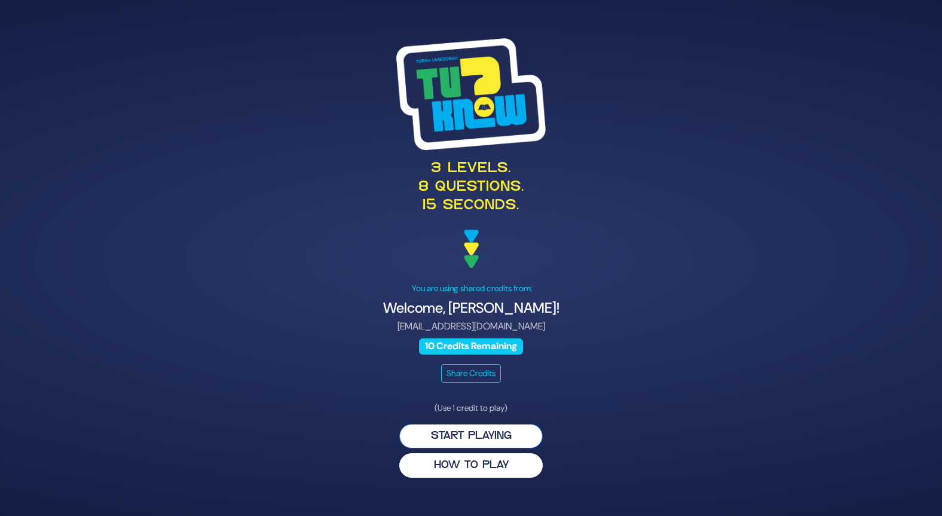
click at [484, 433] on button "Start Playing" at bounding box center [470, 436] width 143 height 25
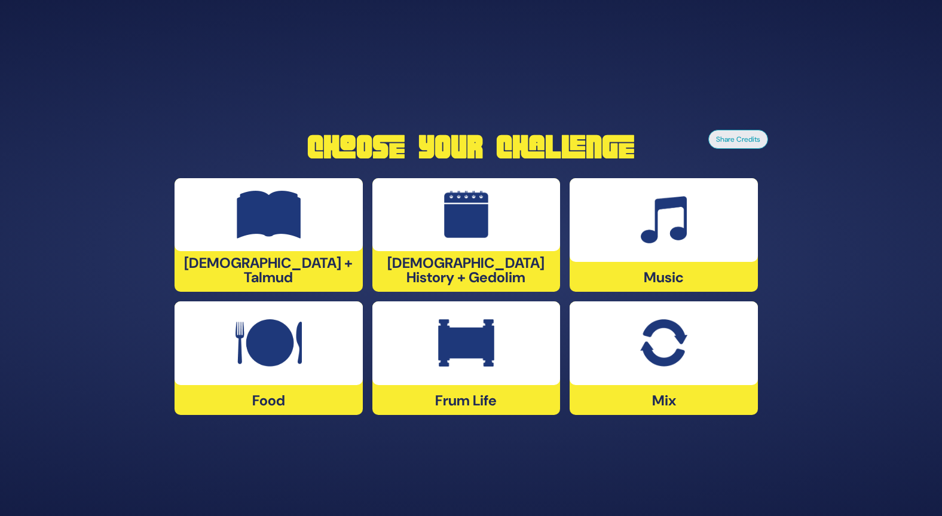
click at [490, 340] on img at bounding box center [466, 343] width 56 height 48
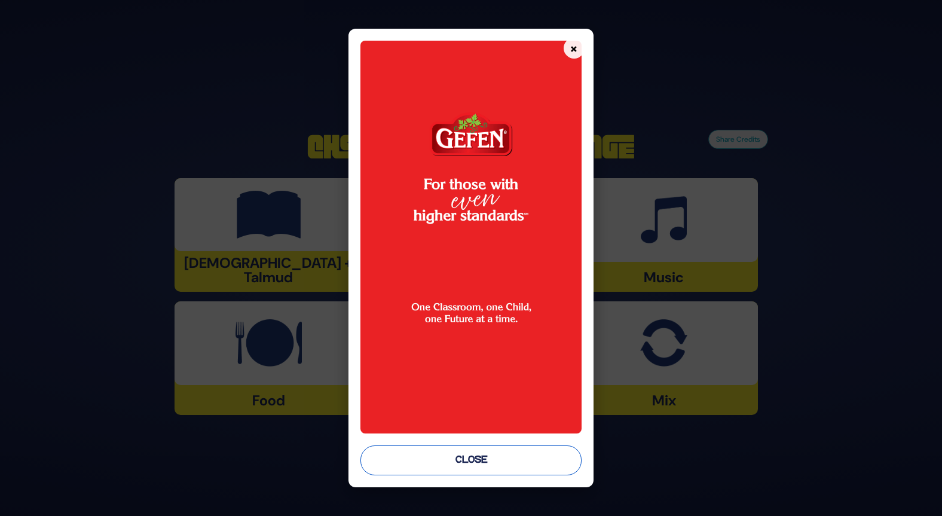
click at [497, 461] on button "Close" at bounding box center [470, 460] width 221 height 30
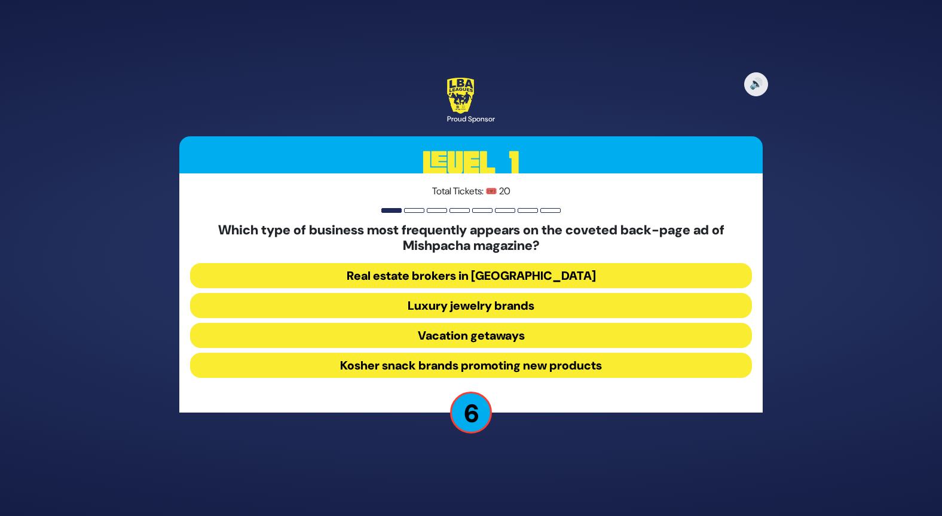
click at [503, 323] on button "Luxury jewelry brands" at bounding box center [471, 335] width 562 height 25
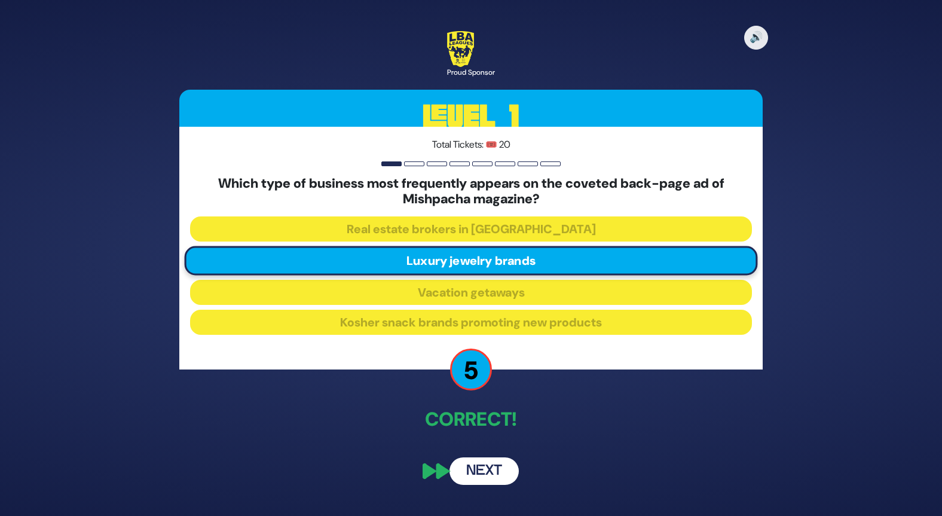
click at [476, 473] on button "Next" at bounding box center [483, 470] width 69 height 27
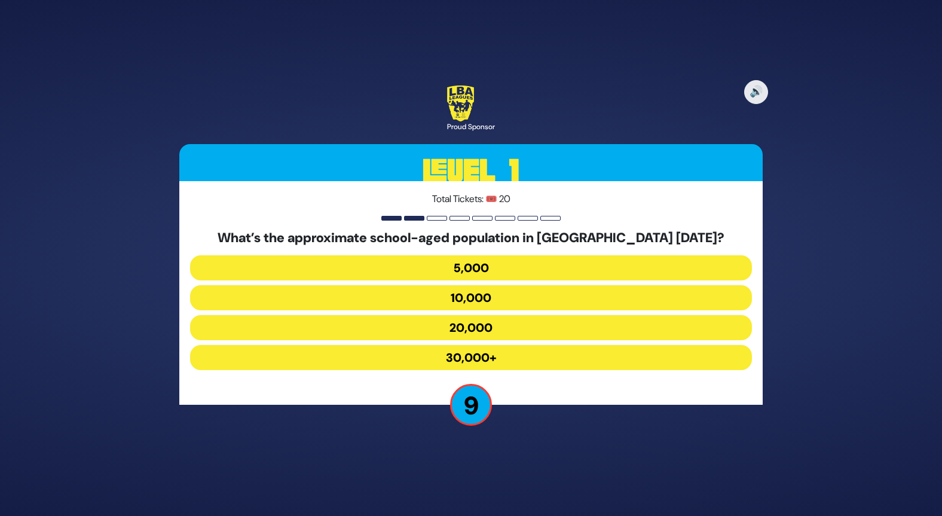
click at [495, 315] on button "10,000" at bounding box center [471, 327] width 562 height 25
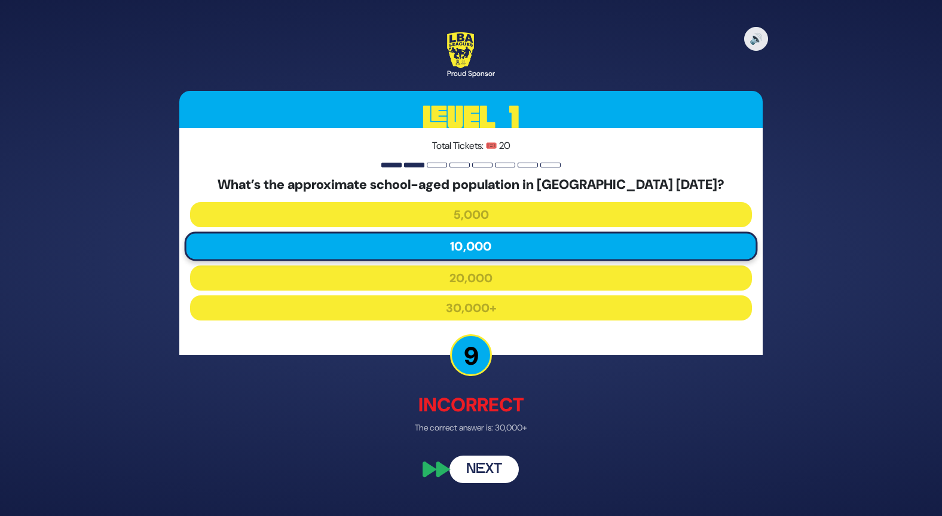
click at [487, 466] on button "Next" at bounding box center [483, 469] width 69 height 27
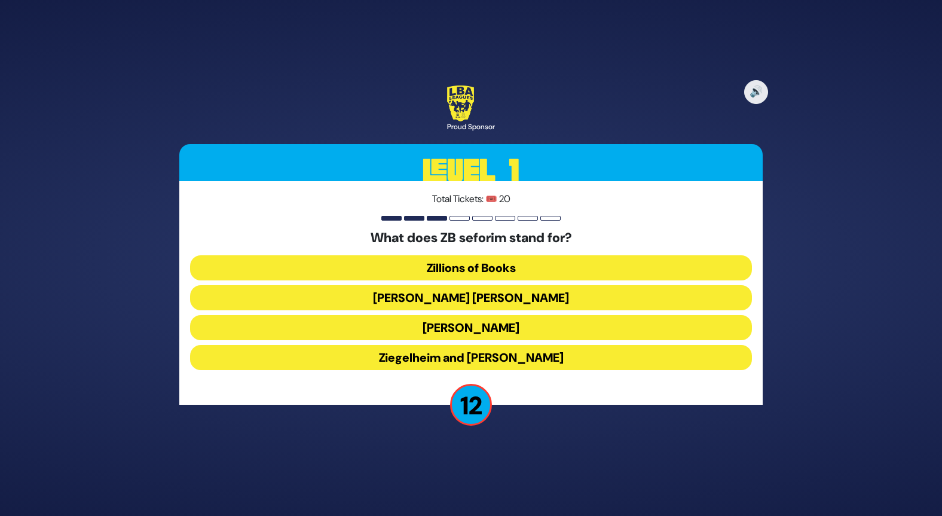
click at [512, 315] on button "Zundel Berman" at bounding box center [471, 327] width 562 height 25
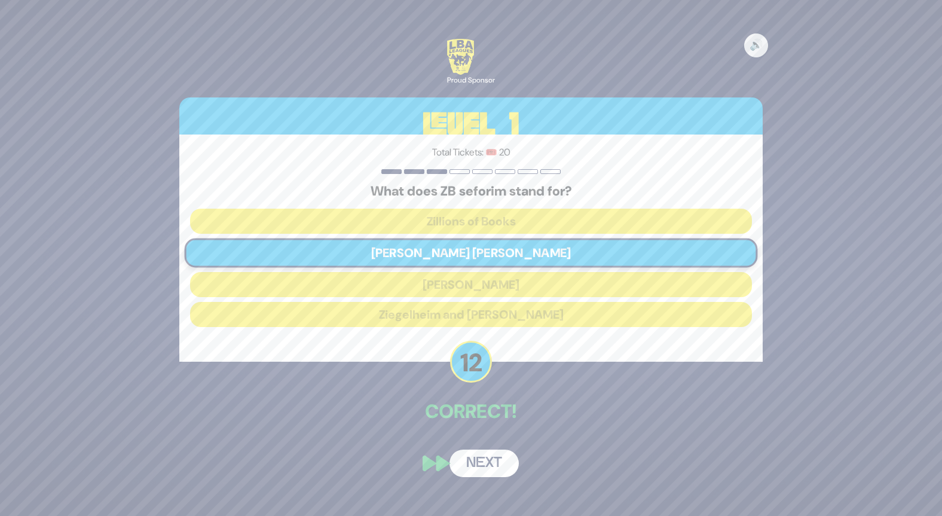
click at [498, 462] on button "Next" at bounding box center [483, 462] width 69 height 27
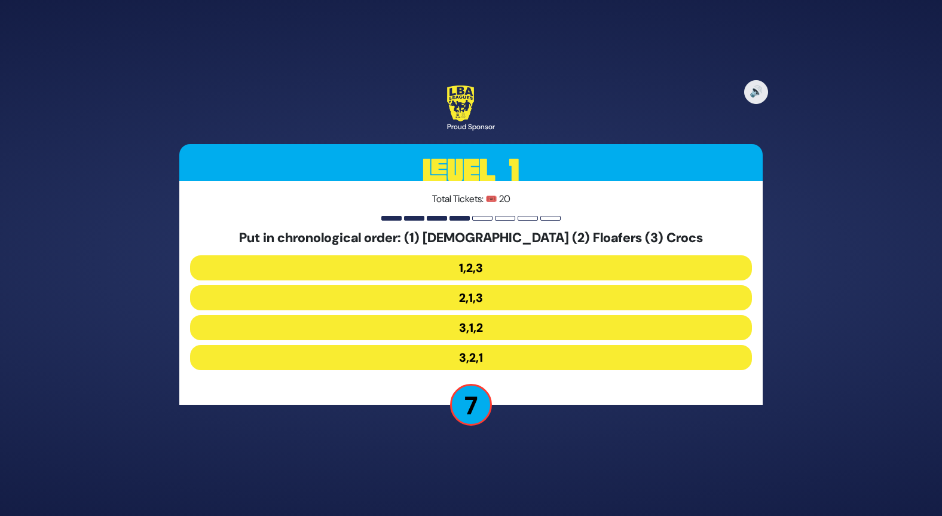
click at [475, 345] on button "3,1,2" at bounding box center [471, 357] width 562 height 25
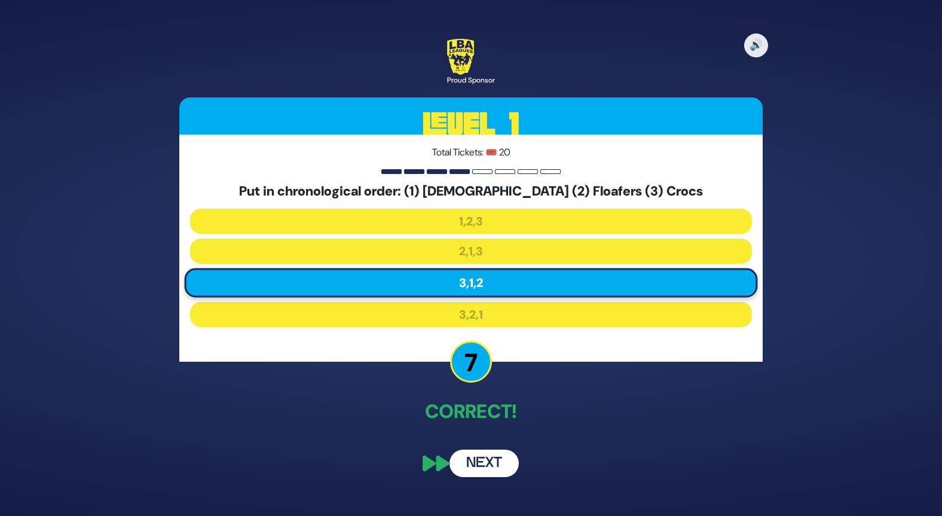
click at [491, 460] on button "Next" at bounding box center [483, 462] width 69 height 27
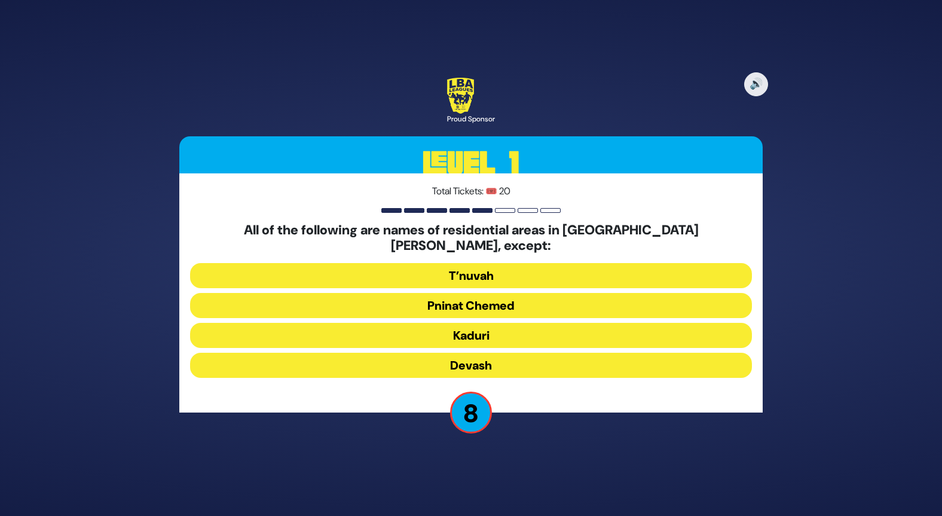
click at [494, 360] on button "Devash" at bounding box center [471, 365] width 562 height 25
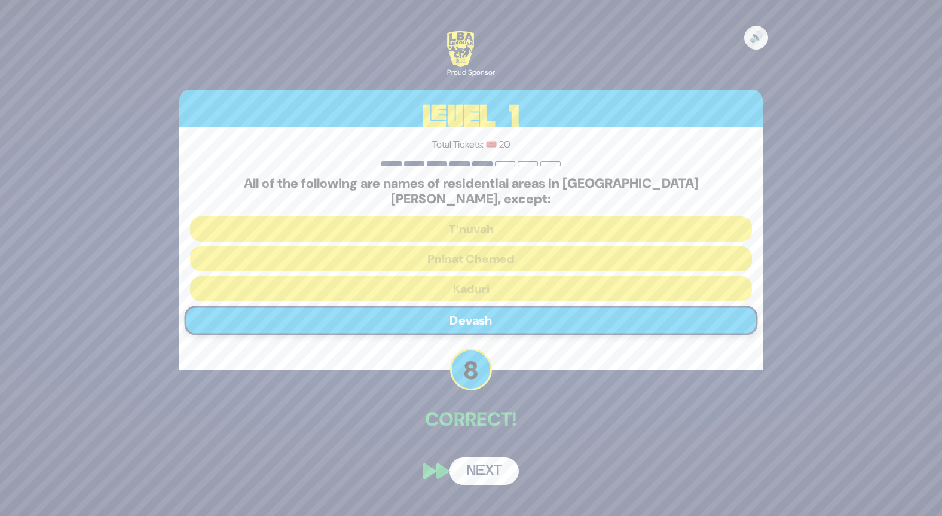
click at [488, 461] on button "Next" at bounding box center [483, 470] width 69 height 27
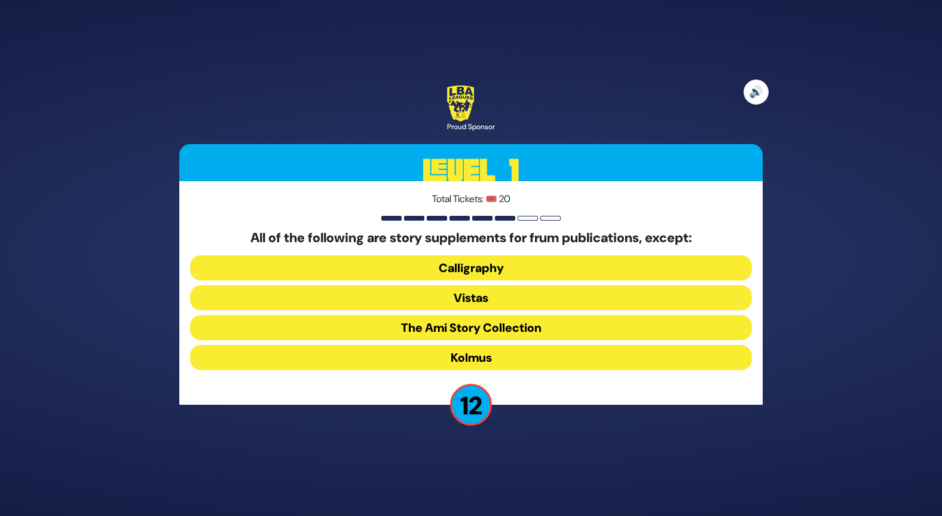
click at [751, 102] on button "🔊" at bounding box center [756, 91] width 25 height 25
click at [754, 102] on button "🔇" at bounding box center [756, 91] width 25 height 25
click at [497, 355] on button "Kolmus" at bounding box center [471, 357] width 562 height 25
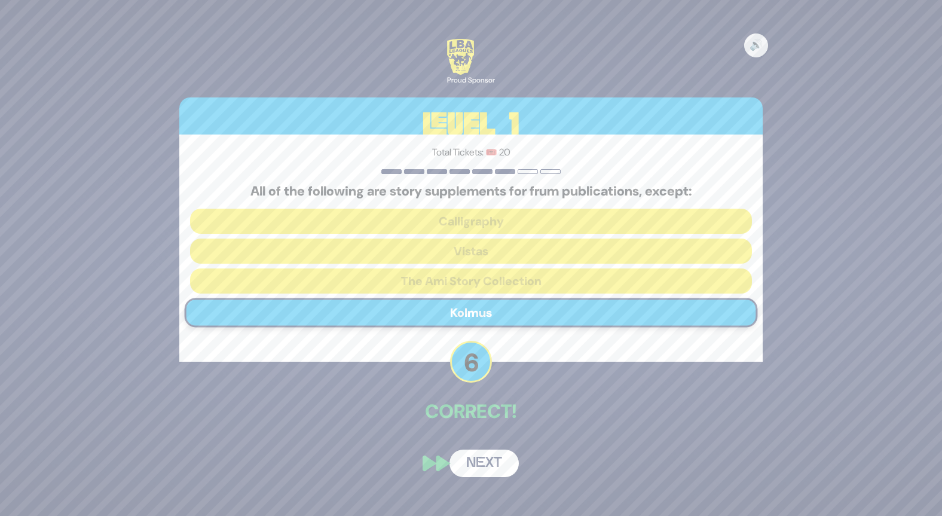
click at [495, 470] on button "Next" at bounding box center [483, 462] width 69 height 27
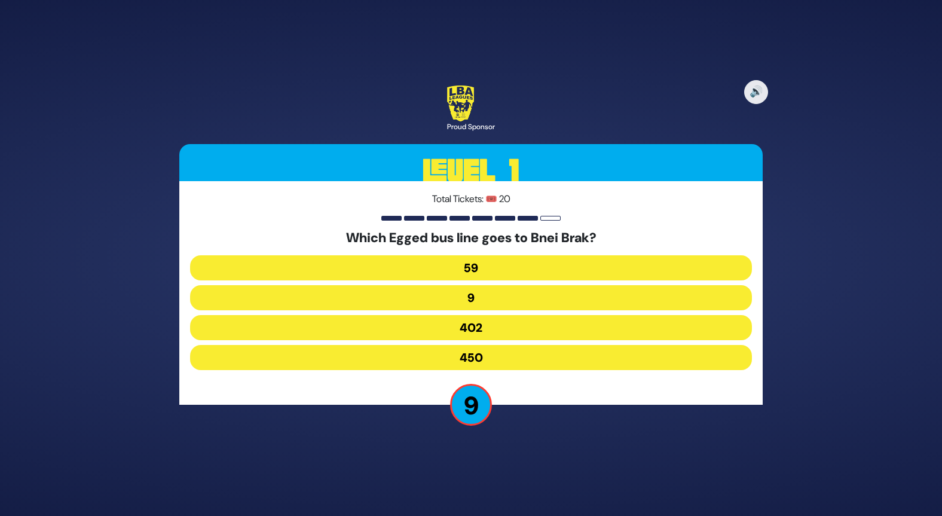
click at [493, 315] on button "9" at bounding box center [471, 327] width 562 height 25
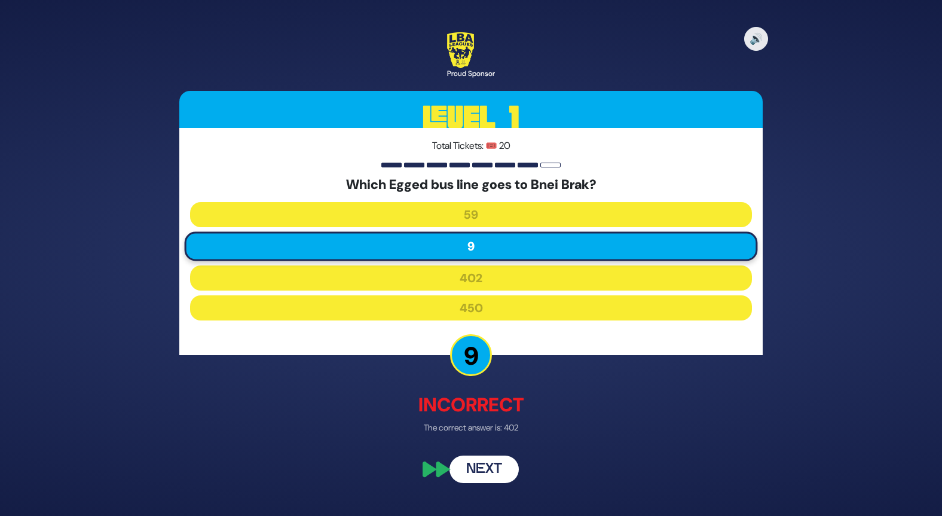
click at [486, 472] on button "Next" at bounding box center [483, 469] width 69 height 27
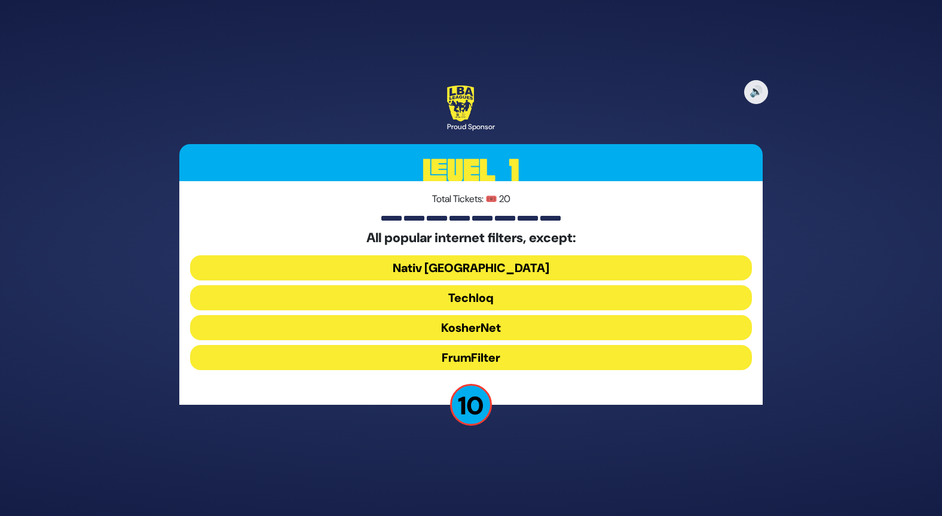
click at [499, 285] on button "Nativ USA" at bounding box center [471, 297] width 562 height 25
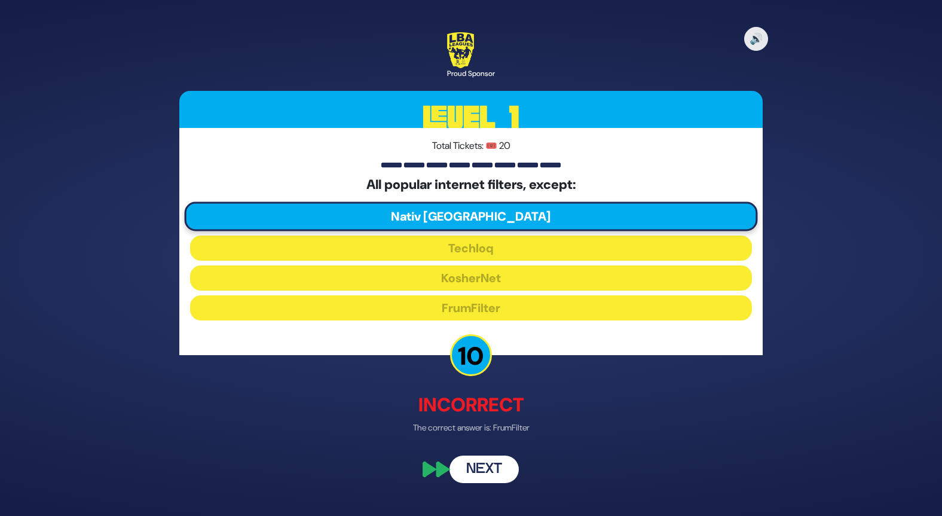
click at [497, 473] on button "Next" at bounding box center [483, 469] width 69 height 27
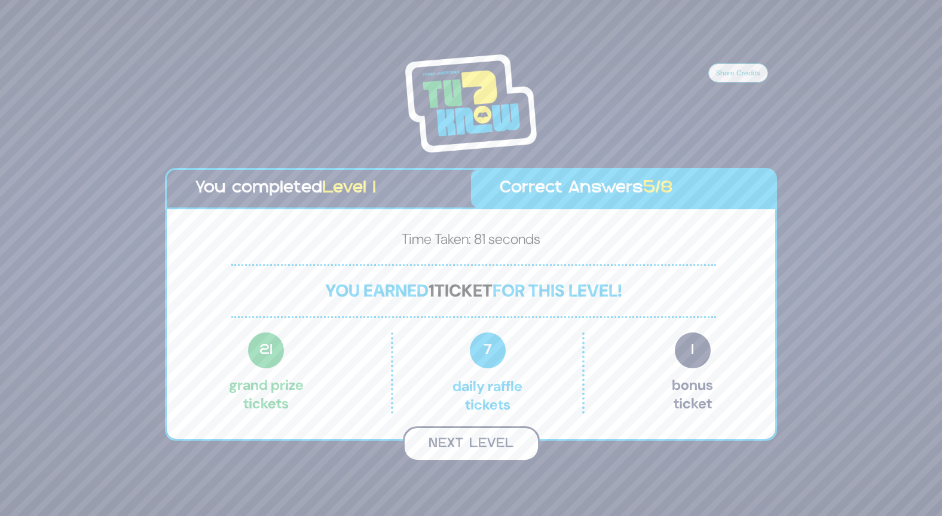
click at [485, 442] on button "Next Level" at bounding box center [471, 443] width 137 height 35
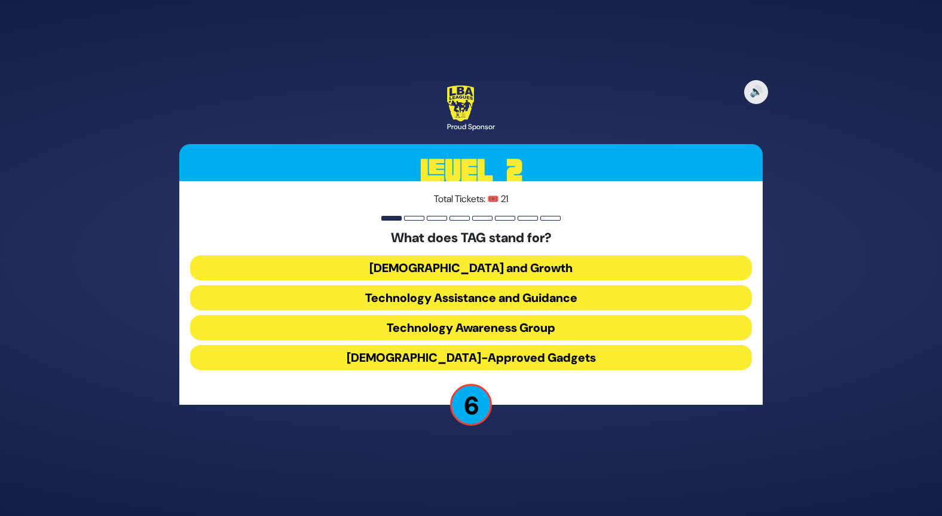
click at [519, 345] on button "Technology Awareness Group" at bounding box center [471, 357] width 562 height 25
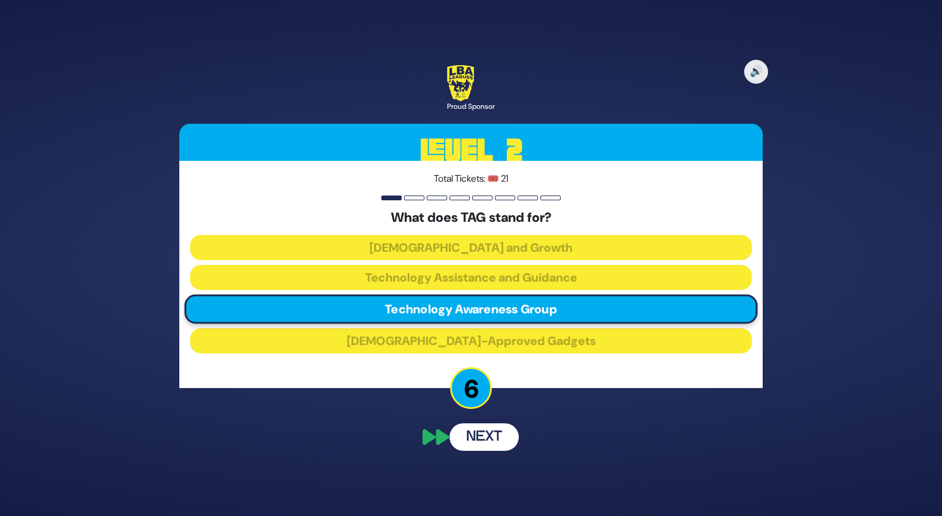
click at [495, 437] on button "Next" at bounding box center [483, 436] width 69 height 27
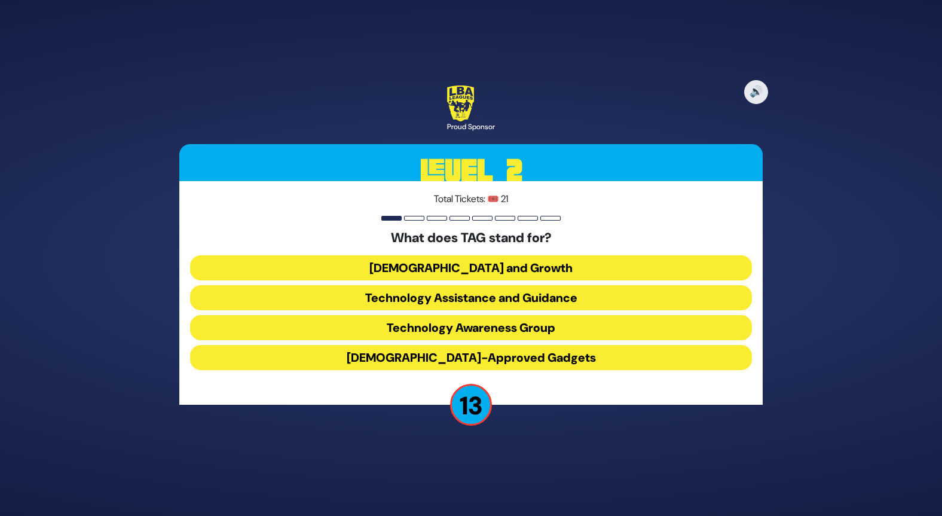
click at [491, 315] on button "Technology Assistance and Guidance" at bounding box center [471, 327] width 562 height 25
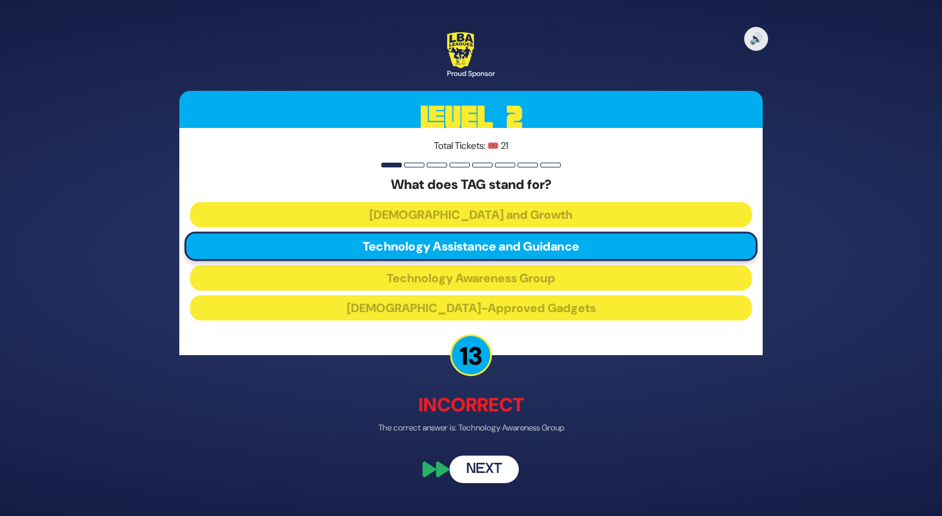
click at [482, 470] on button "Next" at bounding box center [483, 469] width 69 height 27
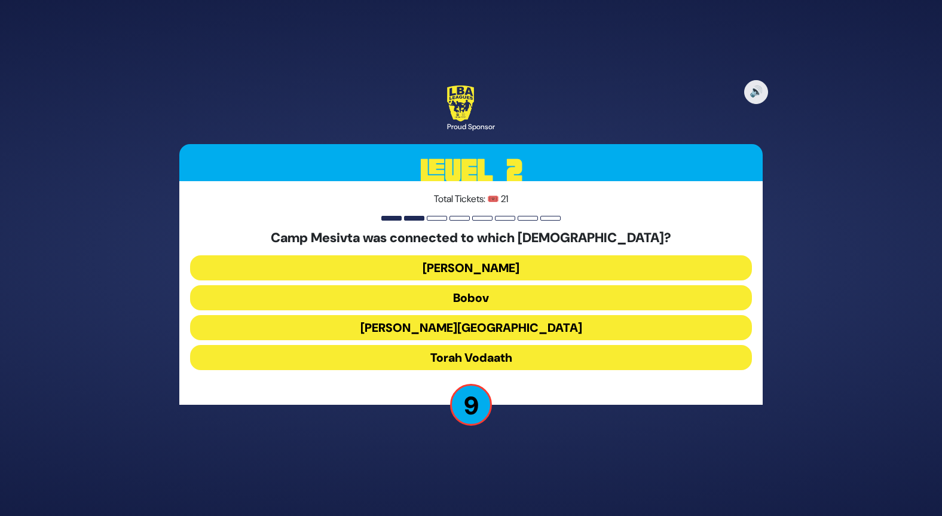
click at [526, 359] on button "Torah Vodaath" at bounding box center [471, 357] width 562 height 25
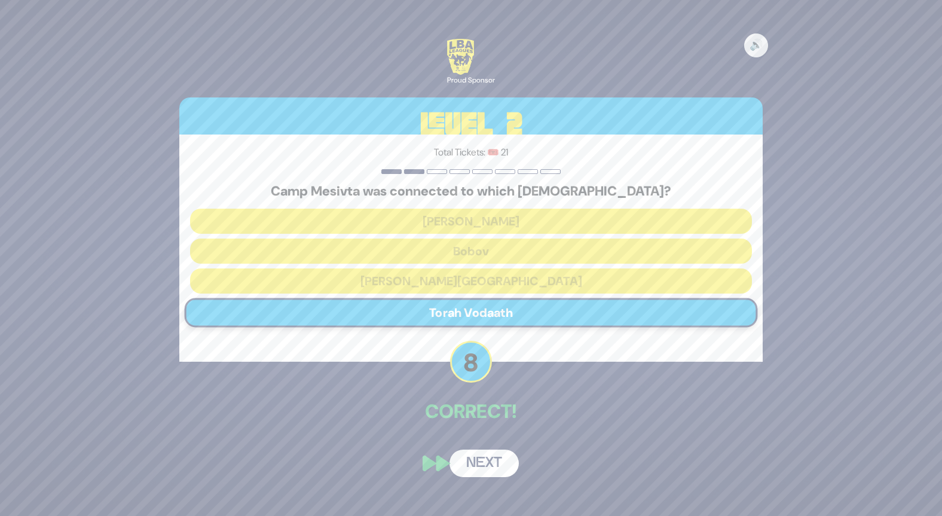
click at [491, 461] on button "Next" at bounding box center [483, 462] width 69 height 27
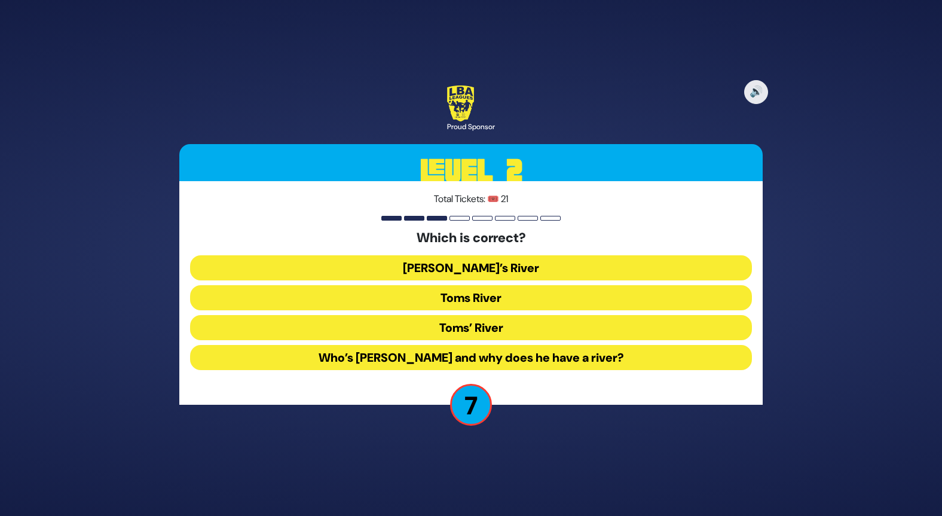
click at [515, 315] on button "Toms River" at bounding box center [471, 327] width 562 height 25
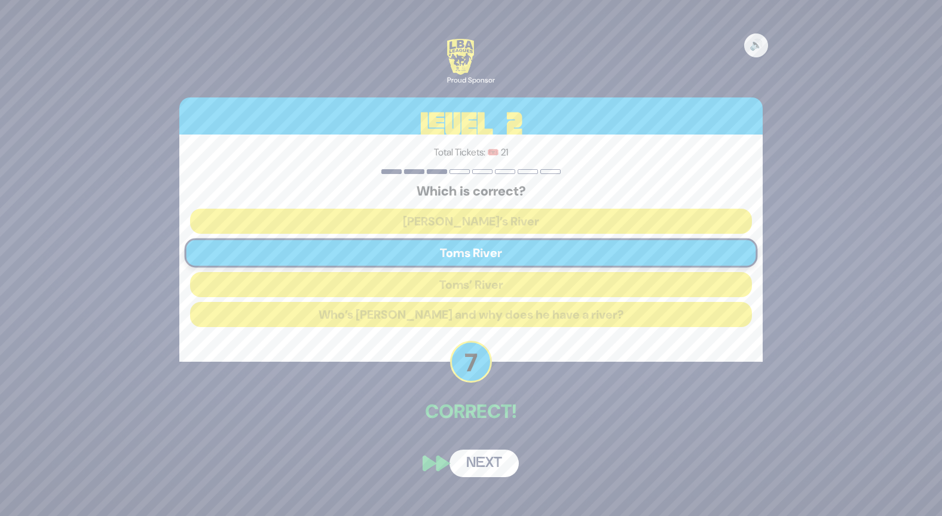
click at [493, 470] on button "Next" at bounding box center [483, 462] width 69 height 27
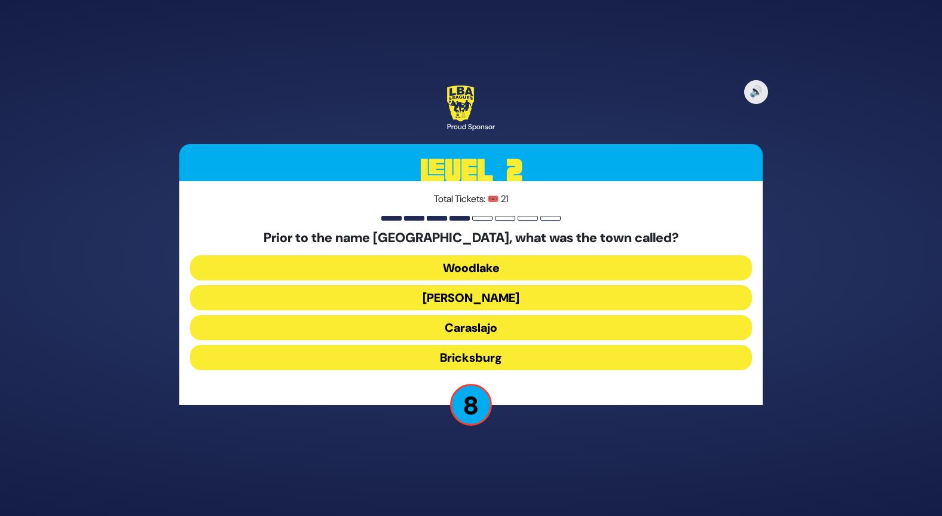
click at [525, 285] on button "Woodlake" at bounding box center [471, 297] width 562 height 25
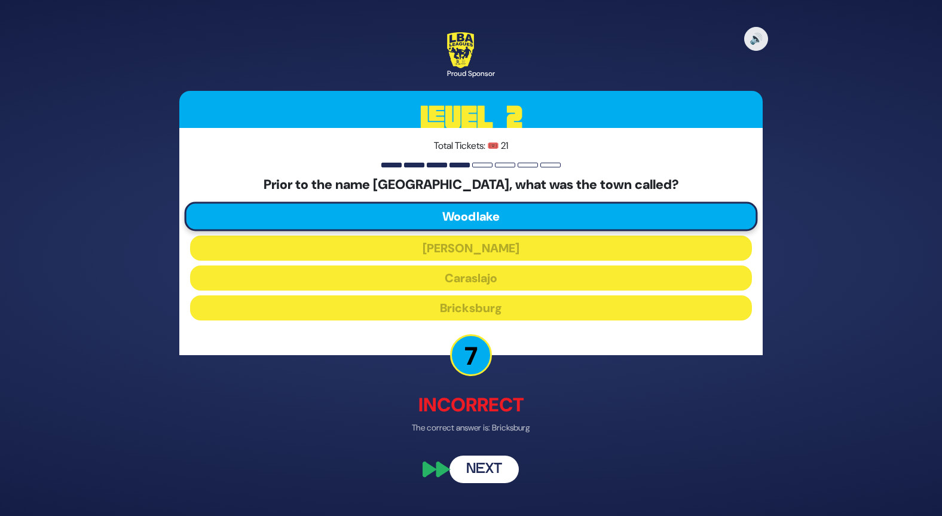
click at [491, 472] on button "Next" at bounding box center [483, 469] width 69 height 27
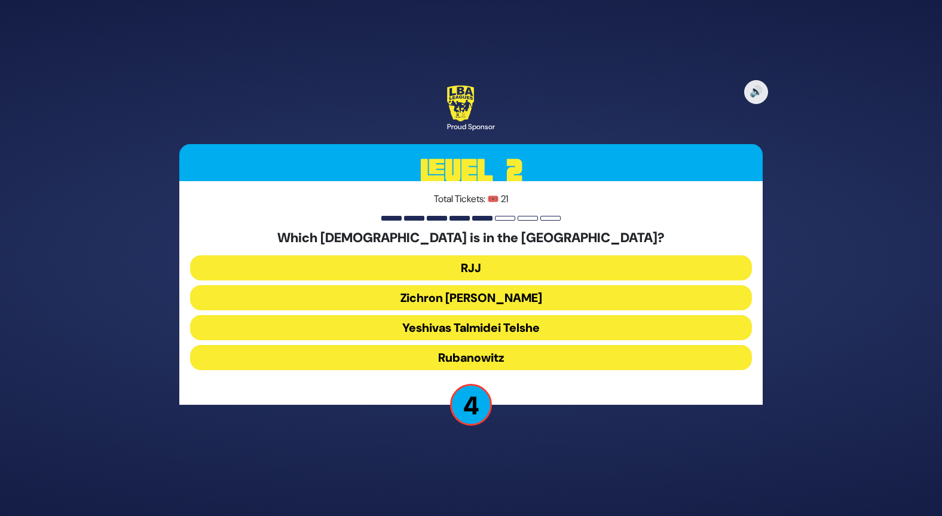
click at [545, 315] on button "Zichron Moshe" at bounding box center [471, 327] width 562 height 25
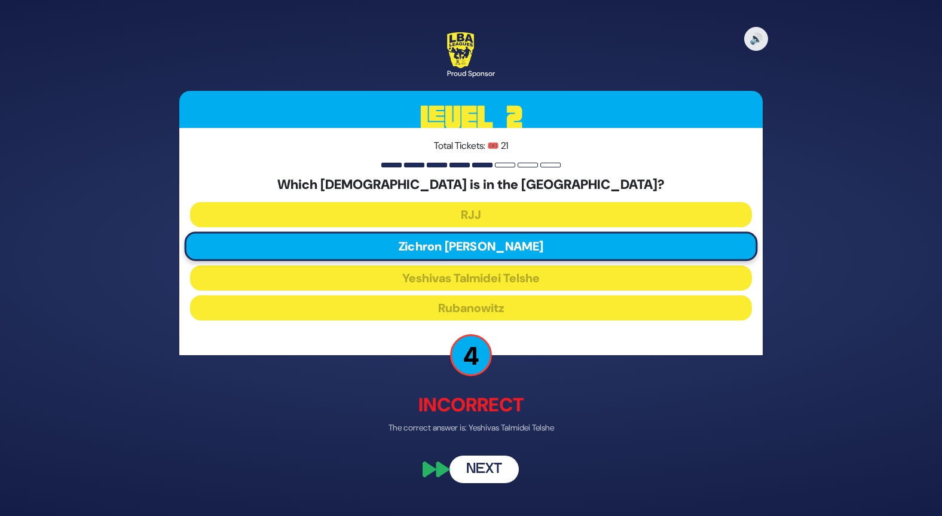
click at [493, 470] on button "Next" at bounding box center [483, 469] width 69 height 27
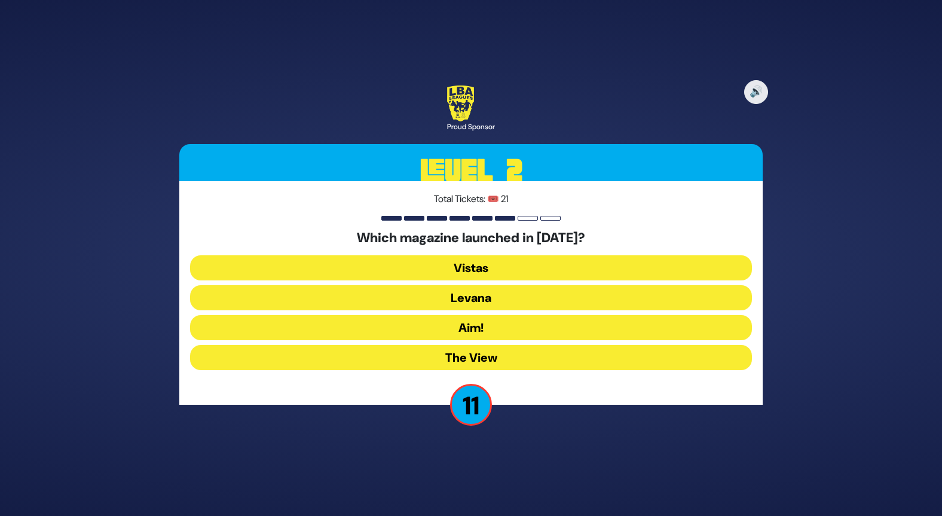
click at [510, 315] on button "Levana" at bounding box center [471, 327] width 562 height 25
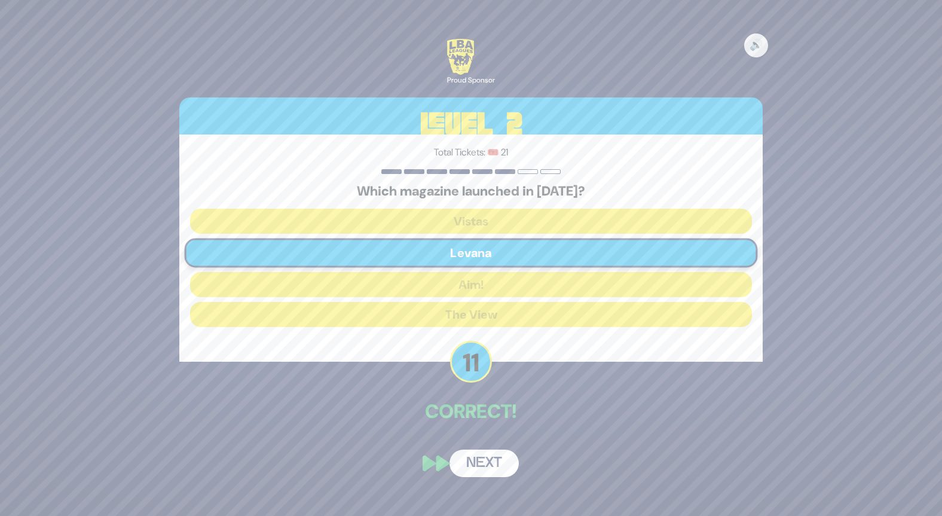
click at [497, 464] on button "Next" at bounding box center [483, 462] width 69 height 27
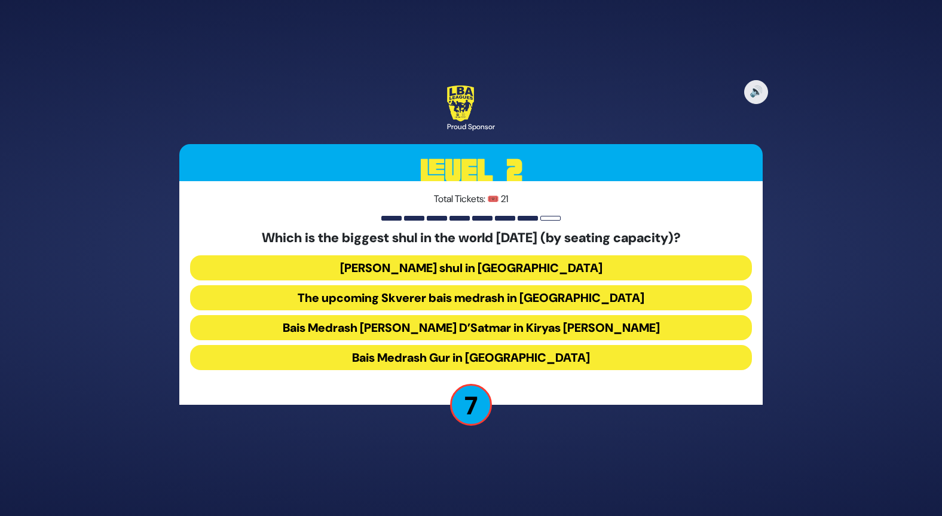
click at [585, 353] on button "Bais Medrash Gur in Yerushalayim" at bounding box center [471, 357] width 562 height 25
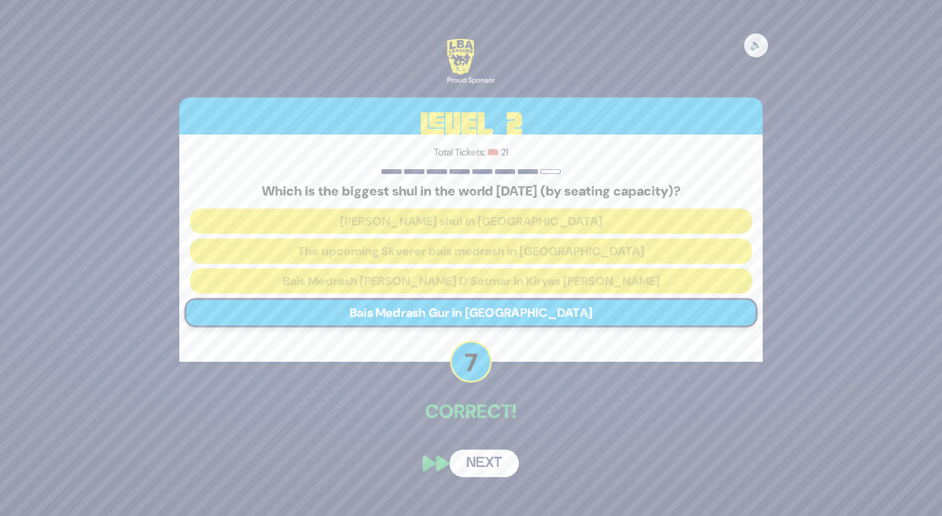
click at [490, 464] on button "Next" at bounding box center [483, 462] width 69 height 27
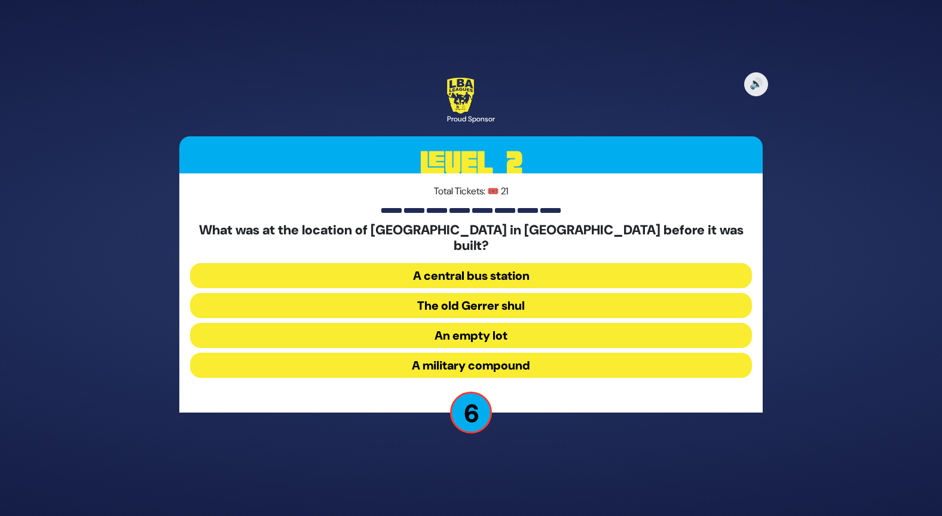
click at [521, 323] on button "The old Gerrer shul" at bounding box center [471, 335] width 562 height 25
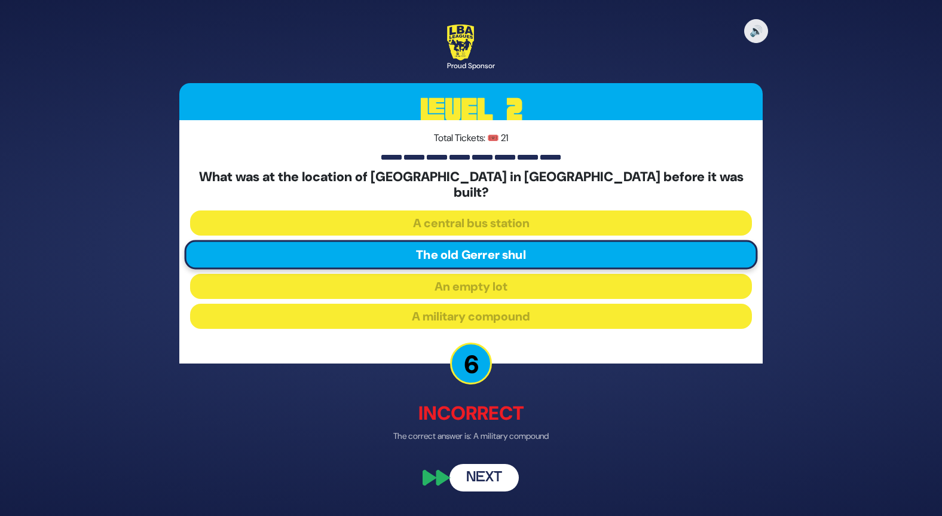
click at [487, 472] on button "Next" at bounding box center [483, 477] width 69 height 27
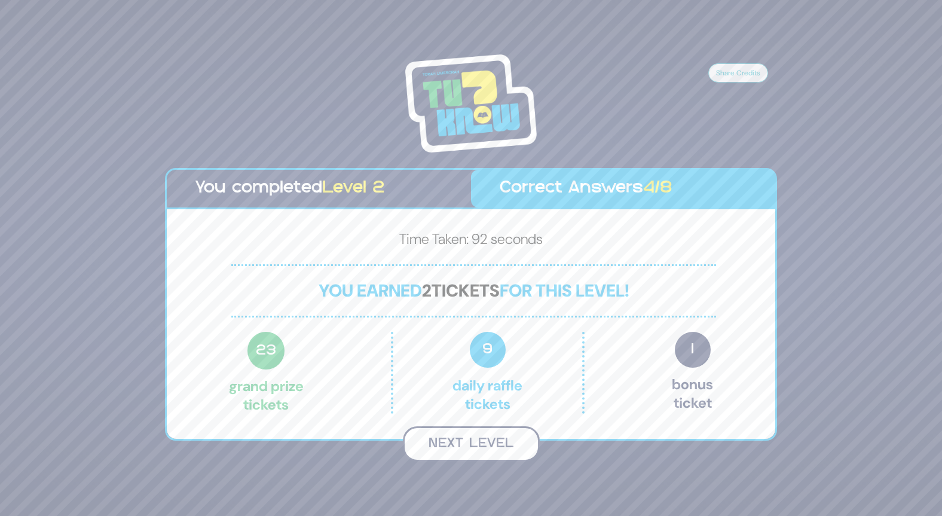
click at [466, 443] on button "Next Level" at bounding box center [471, 443] width 137 height 35
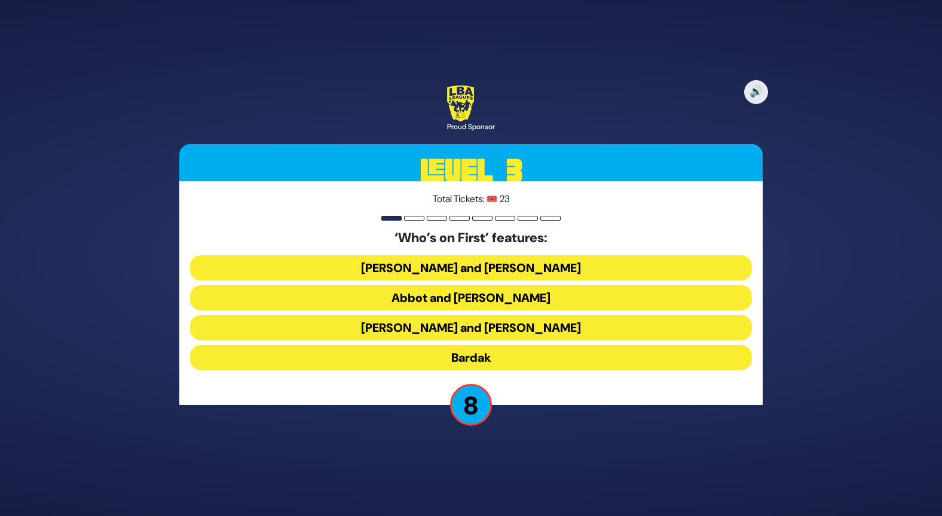
click at [547, 315] on button "Abbot and Costello" at bounding box center [471, 327] width 562 height 25
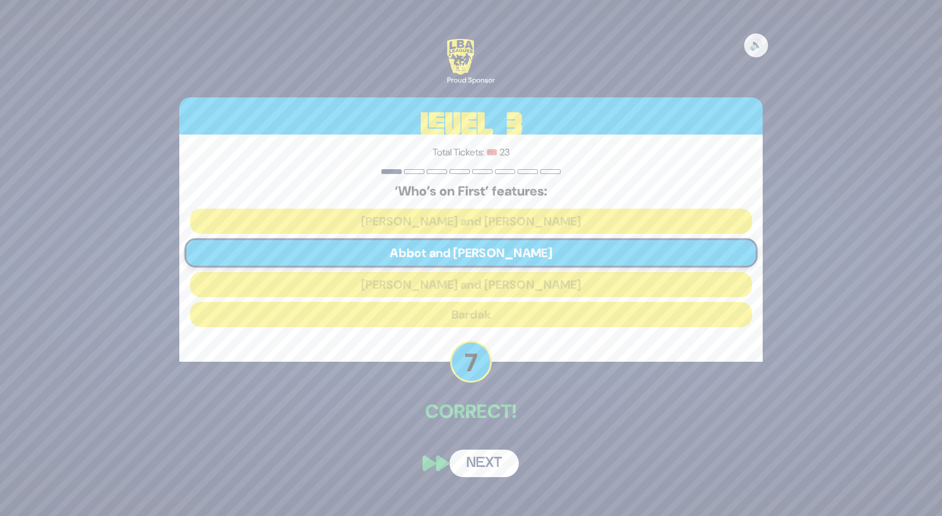
click at [496, 469] on button "Next" at bounding box center [483, 462] width 69 height 27
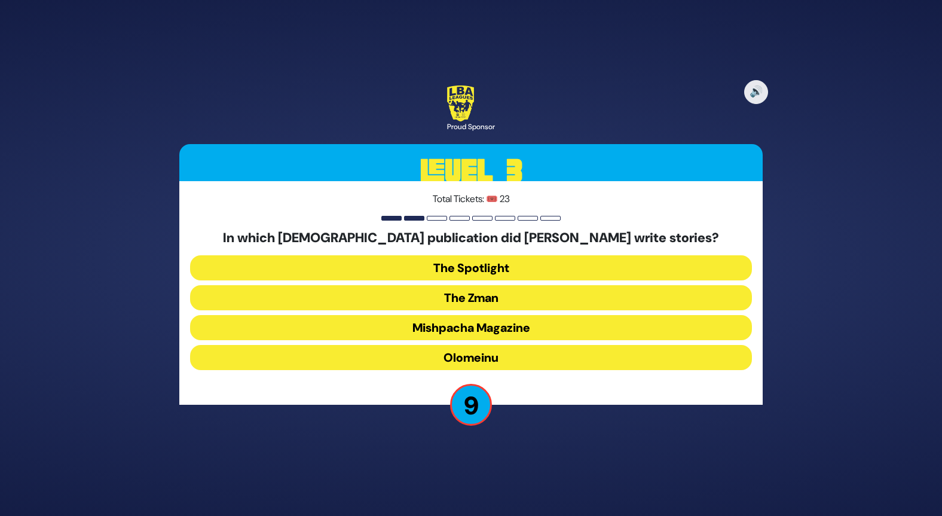
click at [513, 354] on button "Olomeinu" at bounding box center [471, 357] width 562 height 25
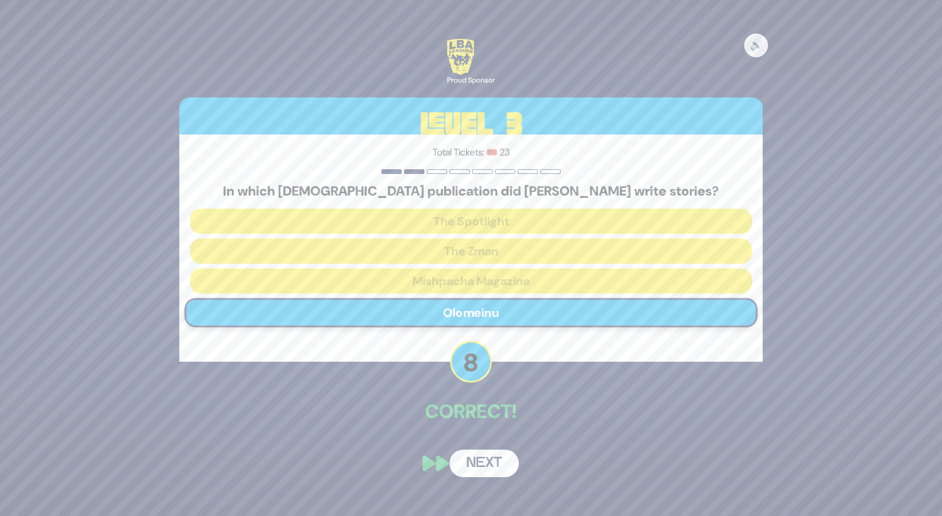
click at [488, 469] on button "Next" at bounding box center [483, 462] width 69 height 27
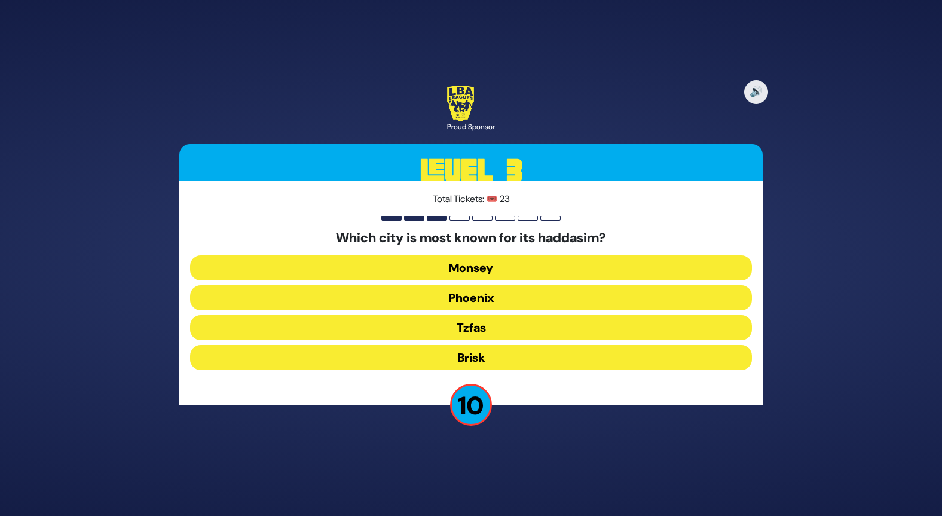
click at [516, 285] on button "Monsey" at bounding box center [471, 297] width 562 height 25
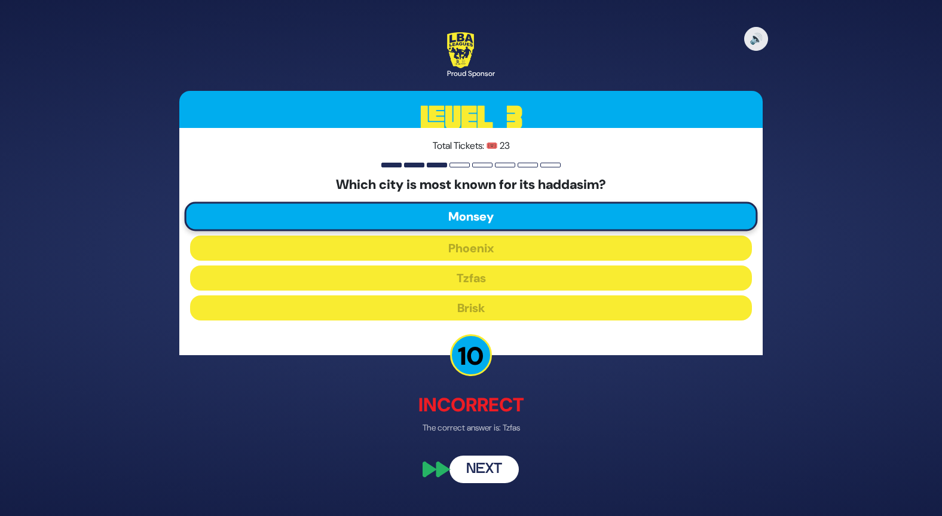
click at [490, 470] on button "Next" at bounding box center [483, 469] width 69 height 27
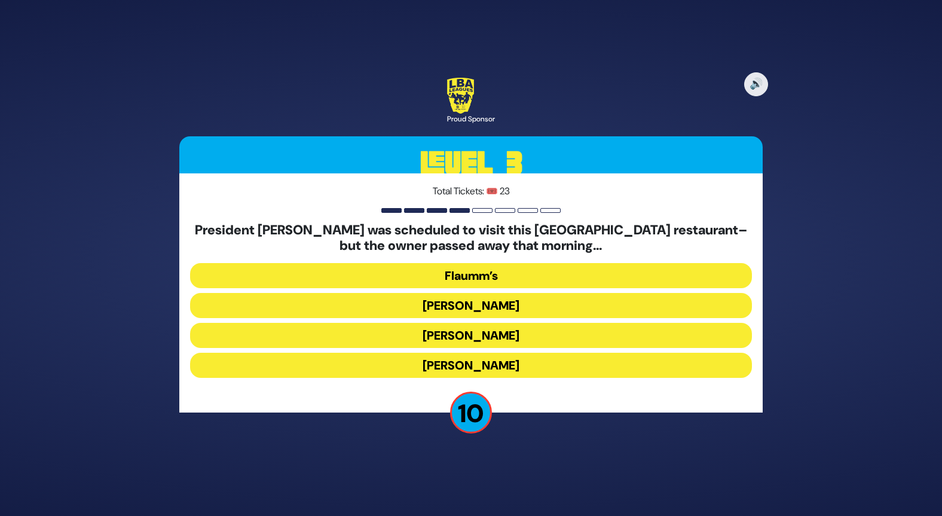
click at [496, 353] on button "Gottlieb’s" at bounding box center [471, 365] width 562 height 25
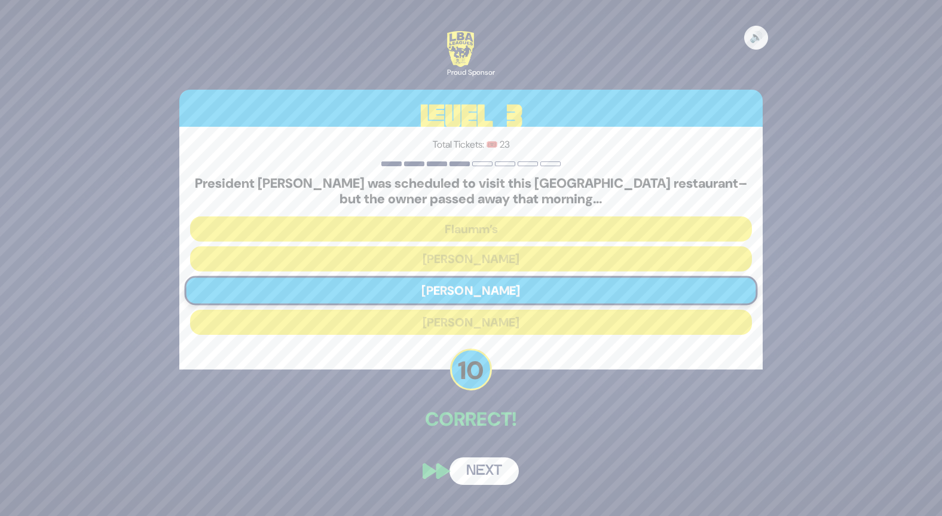
click at [484, 478] on button "Next" at bounding box center [483, 470] width 69 height 27
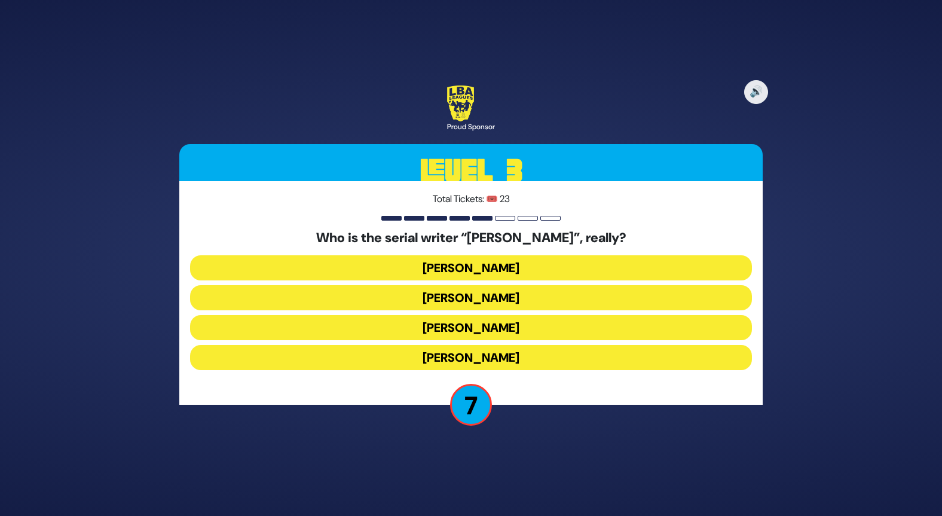
click at [501, 315] on button "Yisroel Besser" at bounding box center [471, 327] width 562 height 25
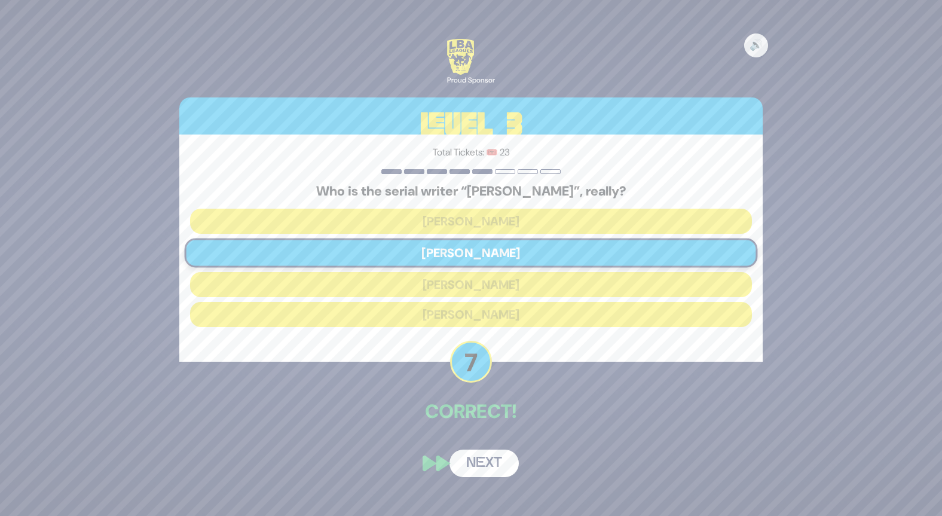
click at [498, 467] on button "Next" at bounding box center [483, 462] width 69 height 27
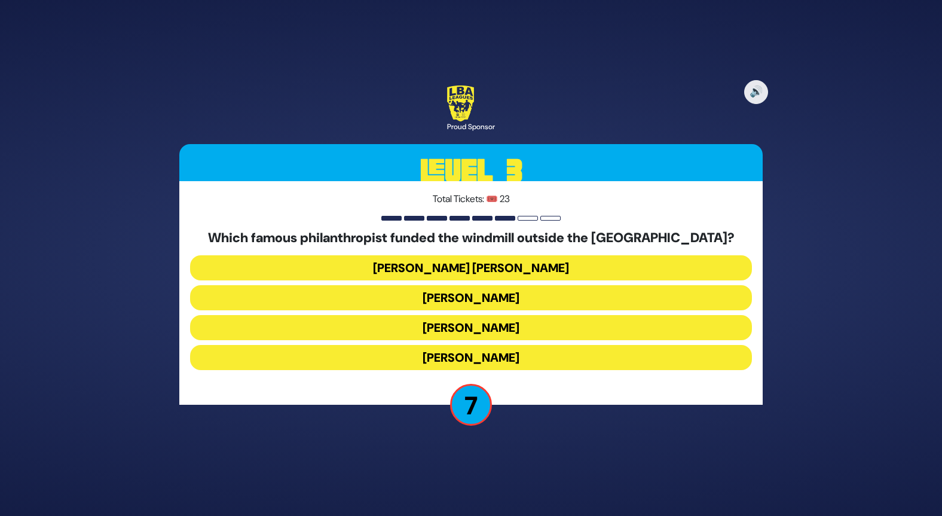
click at [521, 357] on button "Moses Montefiore" at bounding box center [471, 357] width 562 height 25
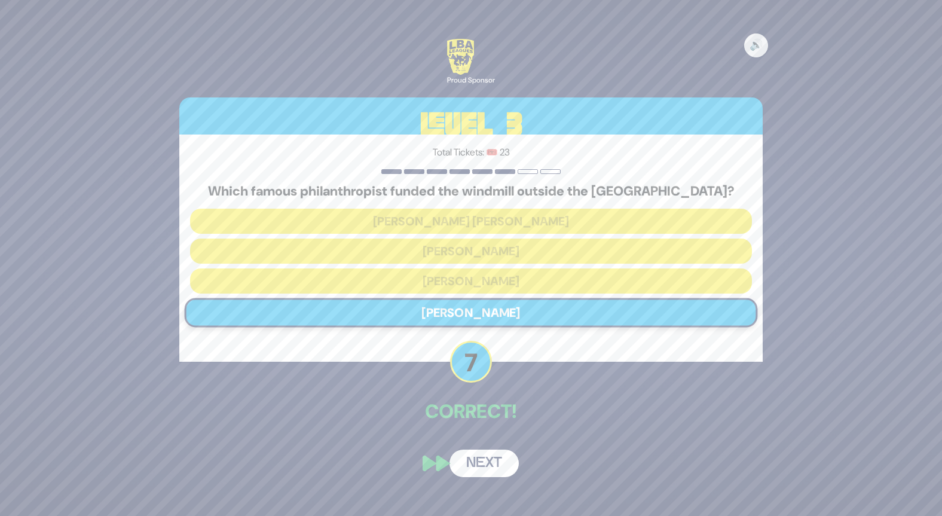
click at [503, 470] on button "Next" at bounding box center [483, 462] width 69 height 27
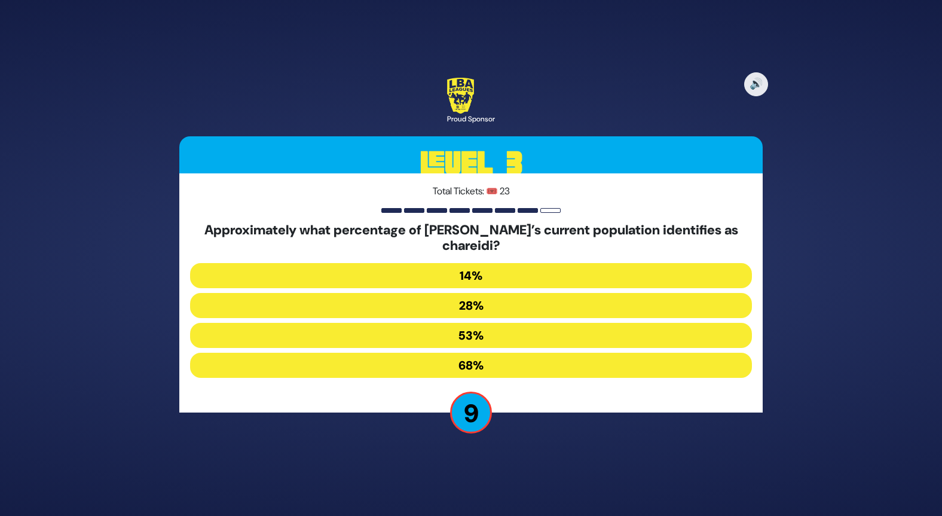
click at [489, 323] on button "28%" at bounding box center [471, 335] width 562 height 25
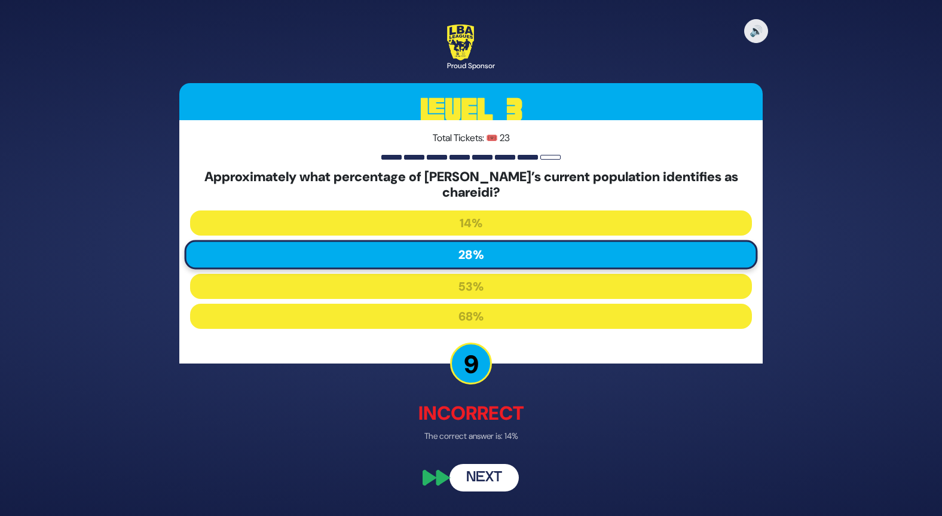
click at [470, 473] on button "Next" at bounding box center [483, 477] width 69 height 27
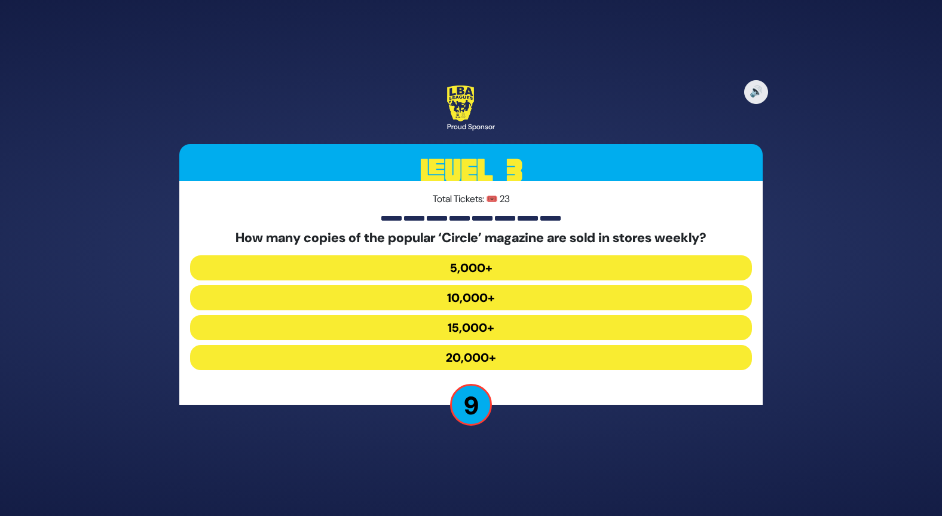
click at [501, 285] on button "5,000+" at bounding box center [471, 297] width 562 height 25
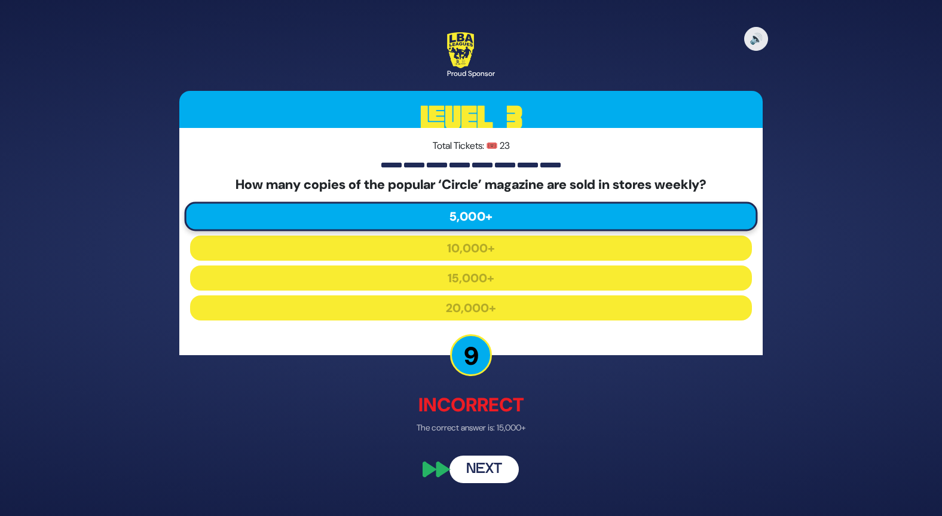
drag, startPoint x: 492, startPoint y: 464, endPoint x: 482, endPoint y: 469, distance: 10.7
click at [482, 469] on button "Next" at bounding box center [483, 469] width 69 height 27
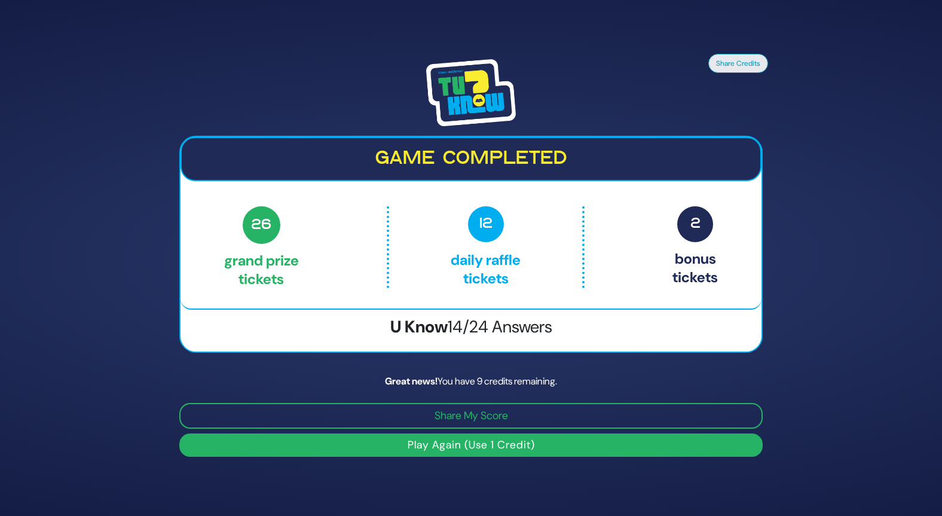
click at [503, 446] on button "Play Again (Use 1 Credit)" at bounding box center [470, 444] width 583 height 23
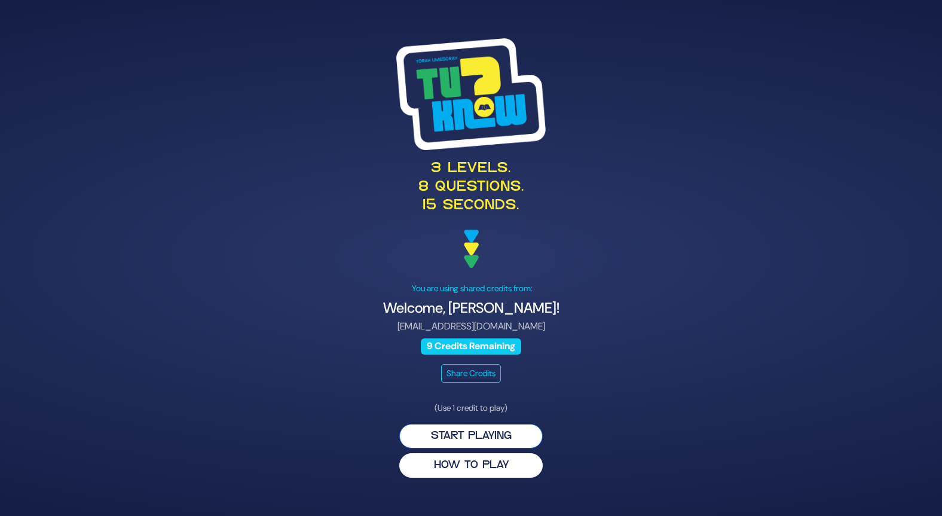
click at [476, 433] on button "Start Playing" at bounding box center [470, 436] width 143 height 25
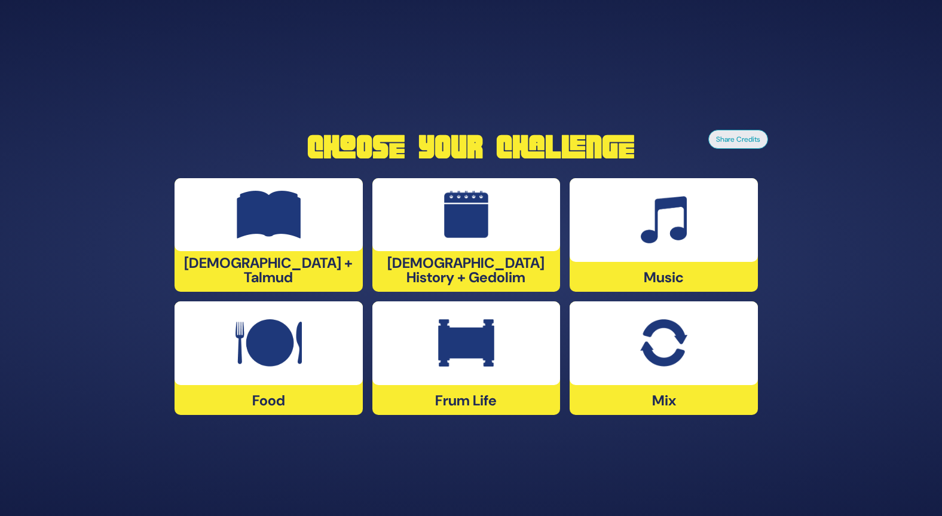
click at [372, 388] on div "Food" at bounding box center [466, 358] width 188 height 114
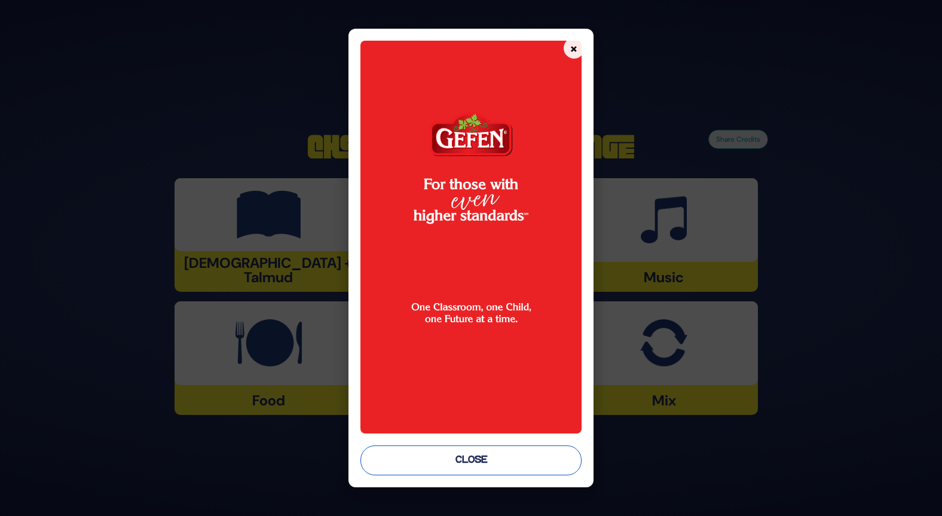
click at [479, 466] on button "Close" at bounding box center [470, 460] width 221 height 30
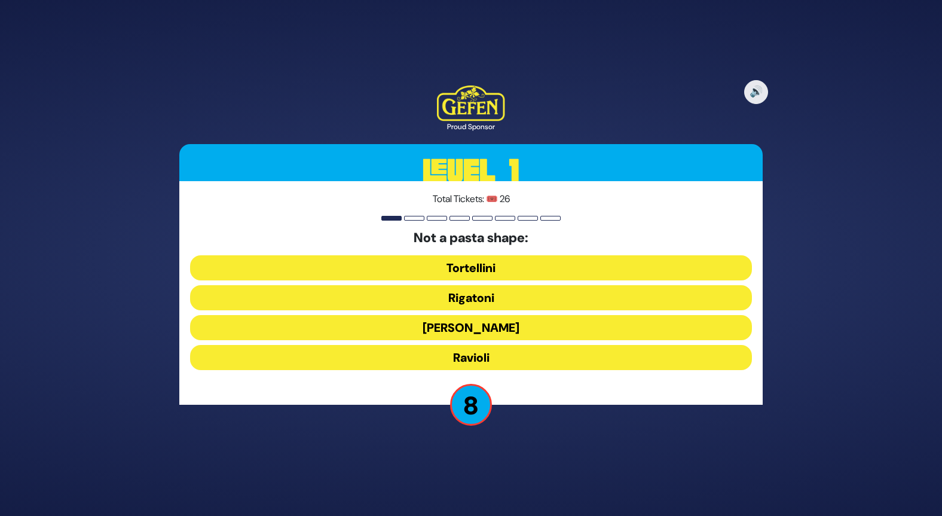
click at [512, 345] on button "[PERSON_NAME]" at bounding box center [471, 357] width 562 height 25
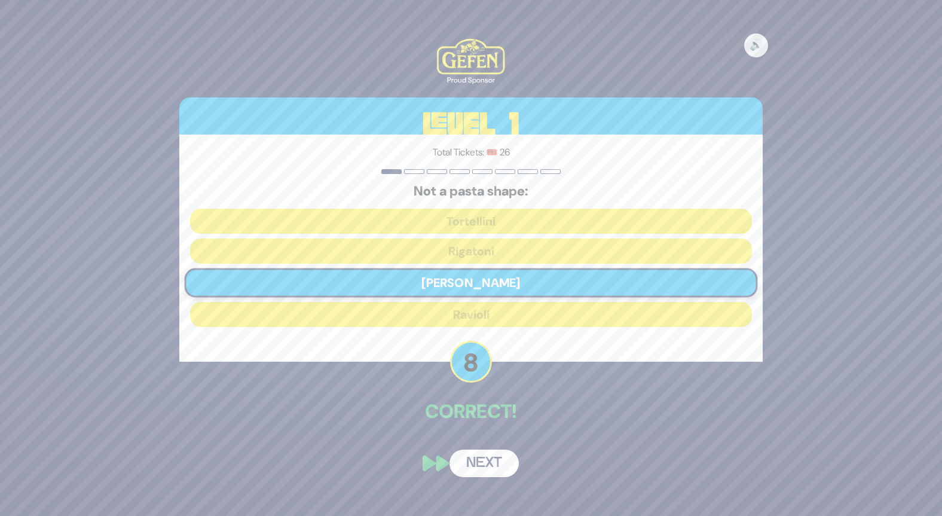
click at [506, 470] on button "Next" at bounding box center [483, 462] width 69 height 27
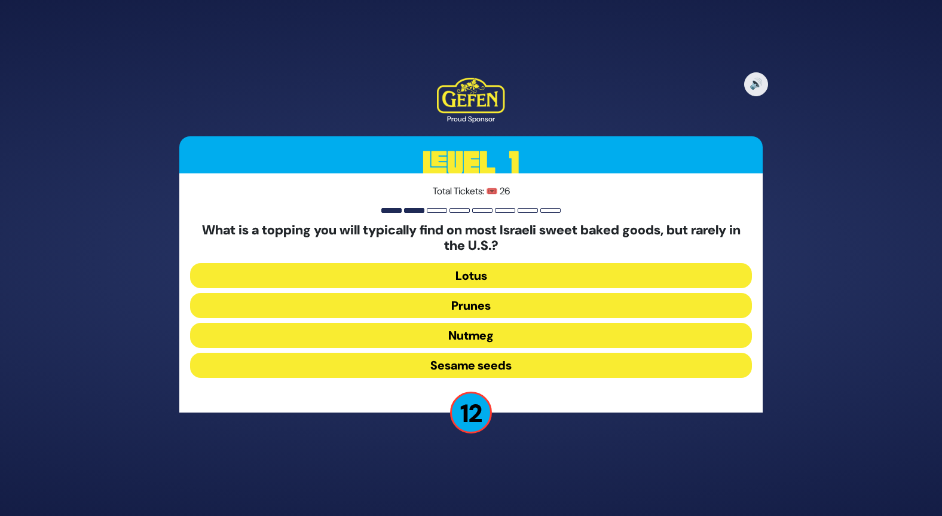
click at [504, 369] on button "Sesame seeds" at bounding box center [471, 365] width 562 height 25
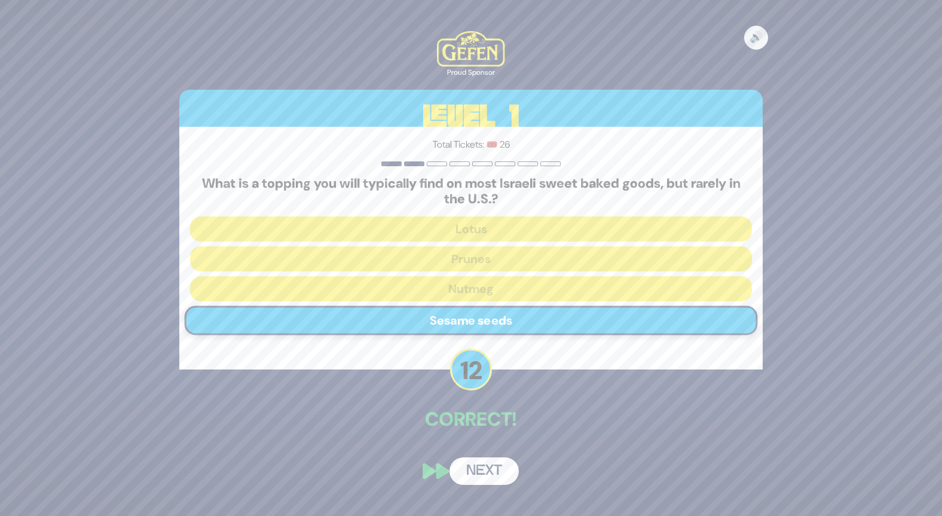
click at [483, 479] on button "Next" at bounding box center [483, 470] width 69 height 27
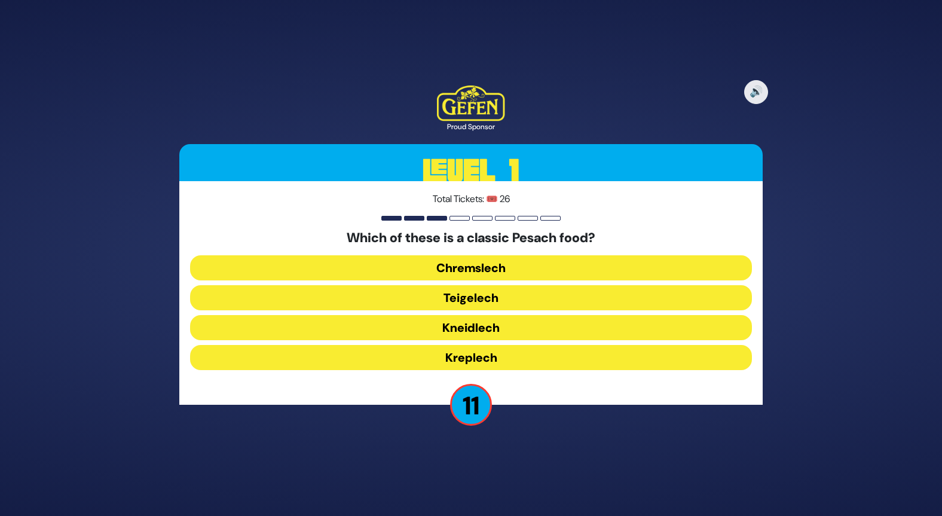
click at [528, 285] on button "Chremslech" at bounding box center [471, 297] width 562 height 25
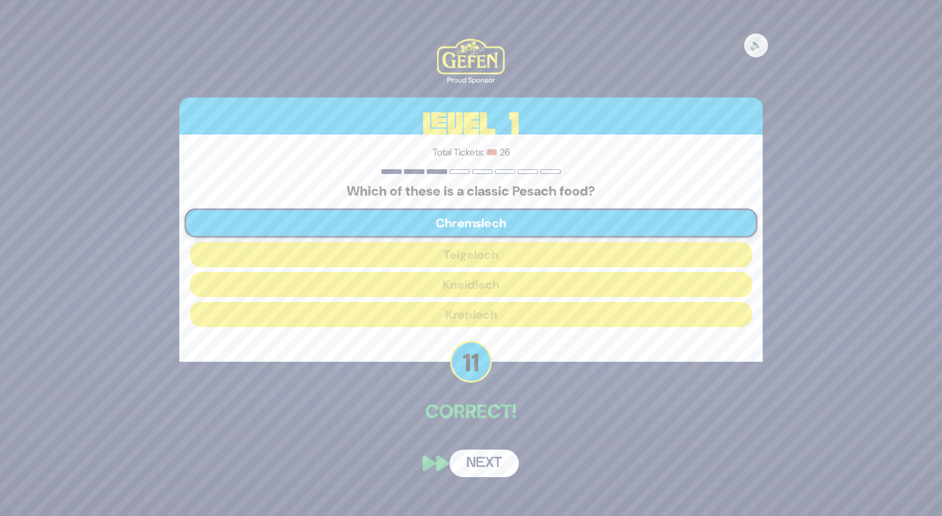
click at [497, 463] on button "Next" at bounding box center [483, 462] width 69 height 27
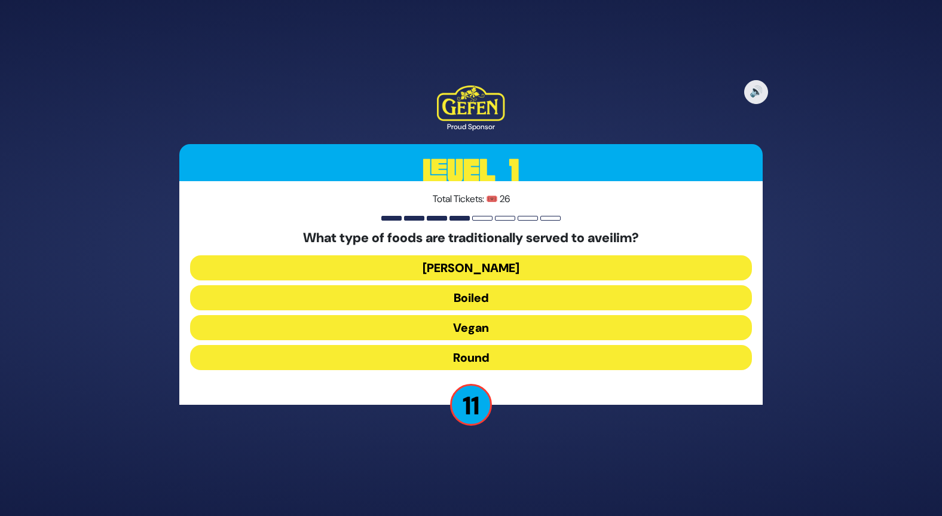
click at [492, 363] on button "Round" at bounding box center [471, 357] width 562 height 25
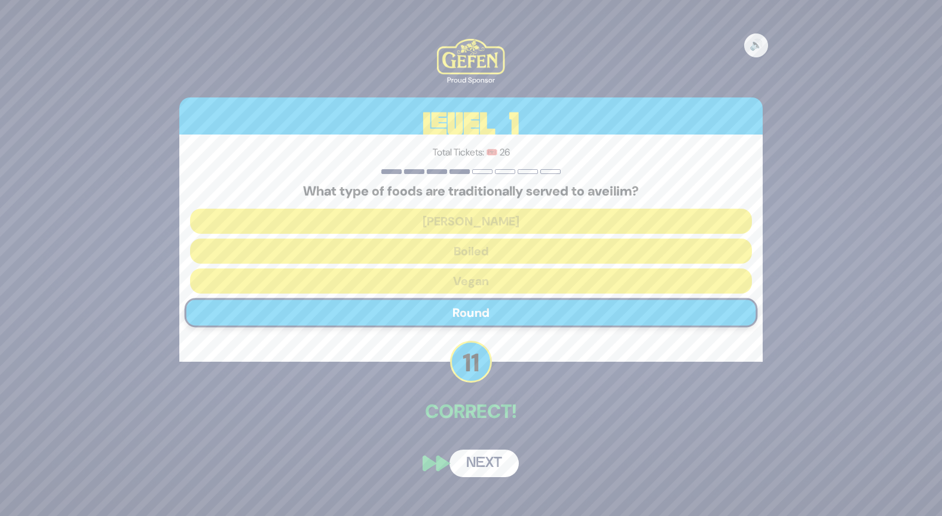
click at [487, 468] on button "Next" at bounding box center [483, 462] width 69 height 27
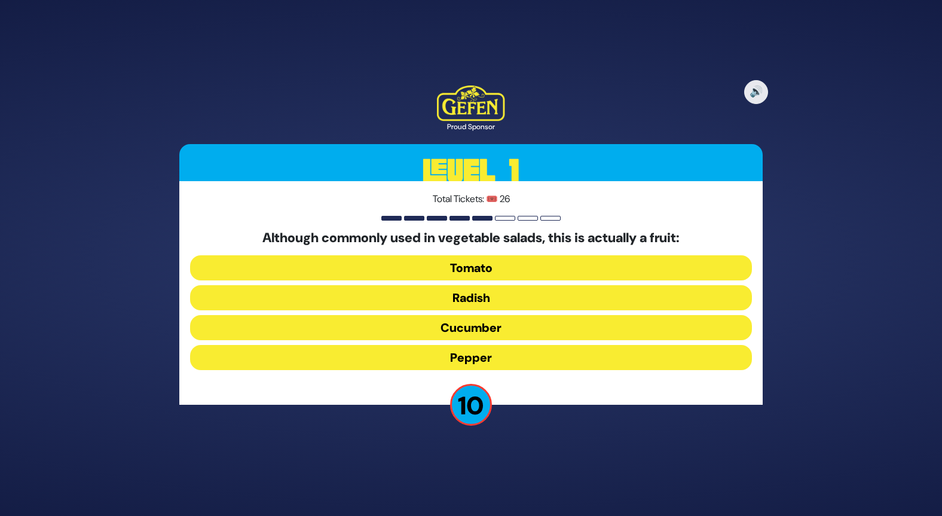
click at [516, 285] on button "Tomato" at bounding box center [471, 297] width 562 height 25
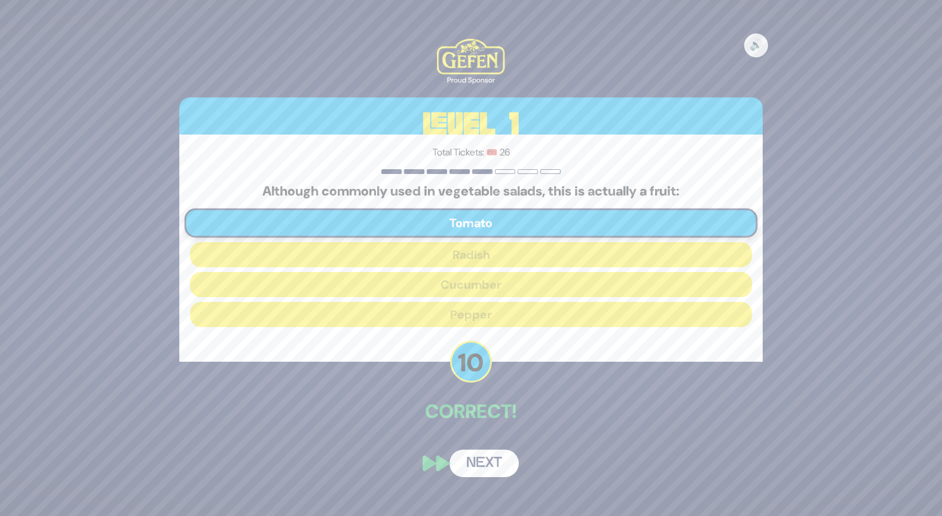
click at [486, 473] on button "Next" at bounding box center [483, 462] width 69 height 27
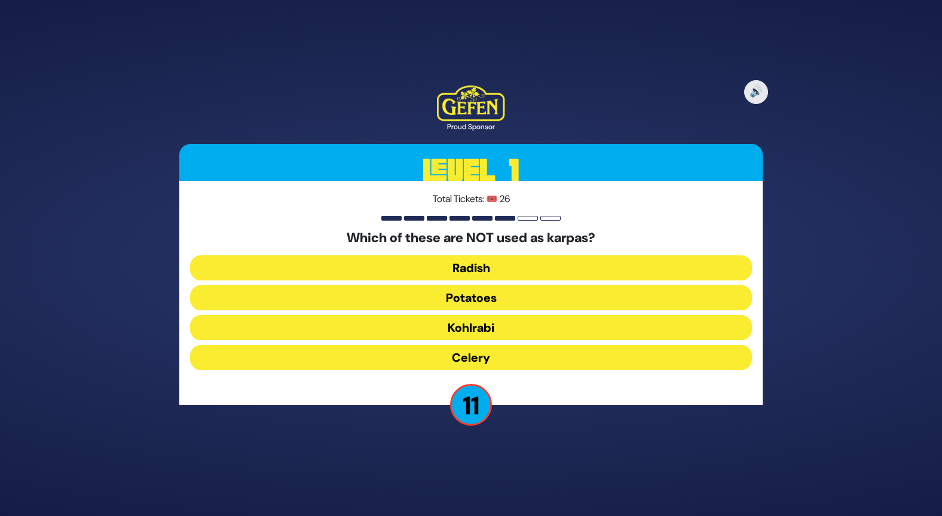
click at [515, 345] on button "Kohlrabi" at bounding box center [471, 357] width 562 height 25
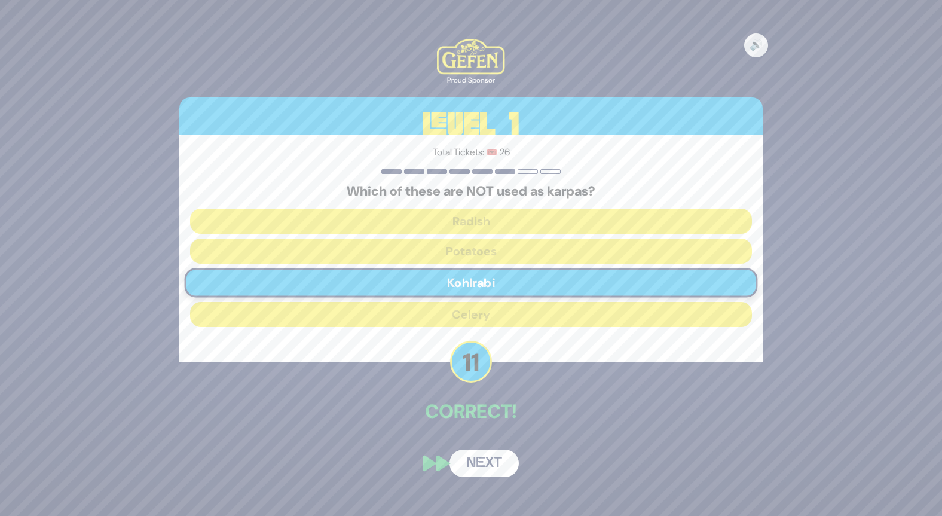
click at [495, 470] on button "Next" at bounding box center [483, 462] width 69 height 27
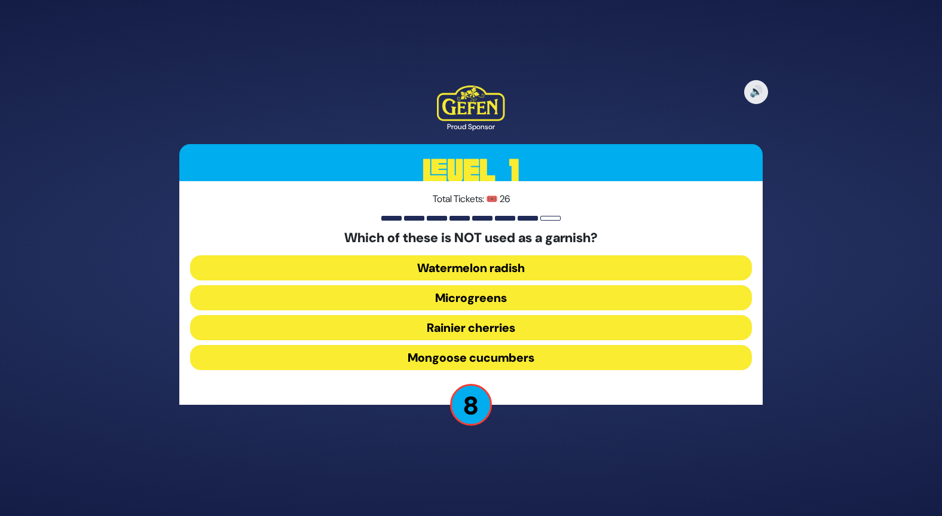
click at [533, 357] on button "Mongoose cucumbers" at bounding box center [471, 357] width 562 height 25
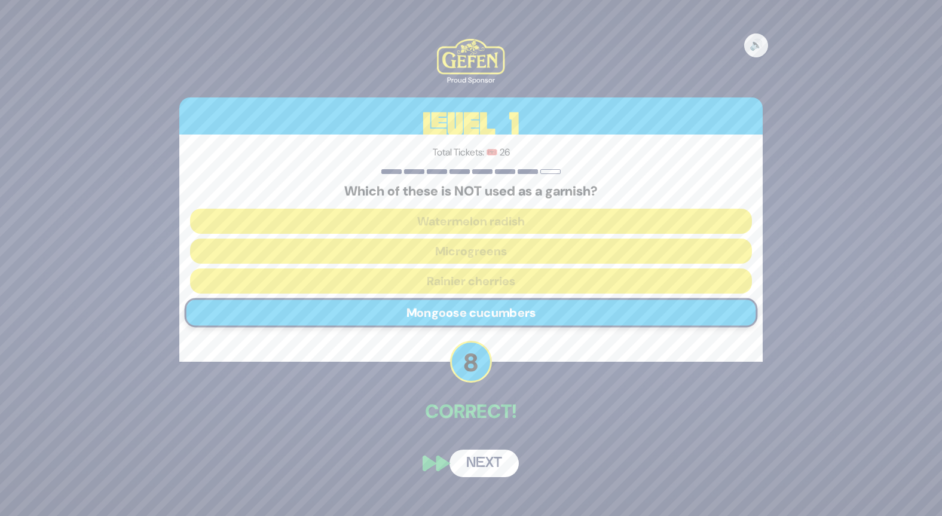
click at [496, 462] on button "Next" at bounding box center [483, 462] width 69 height 27
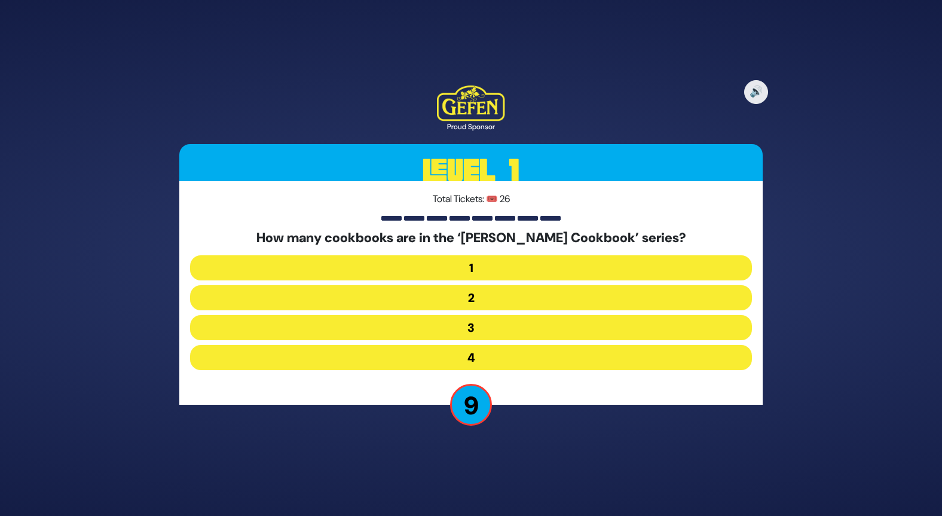
click at [487, 315] on button "2" at bounding box center [471, 327] width 562 height 25
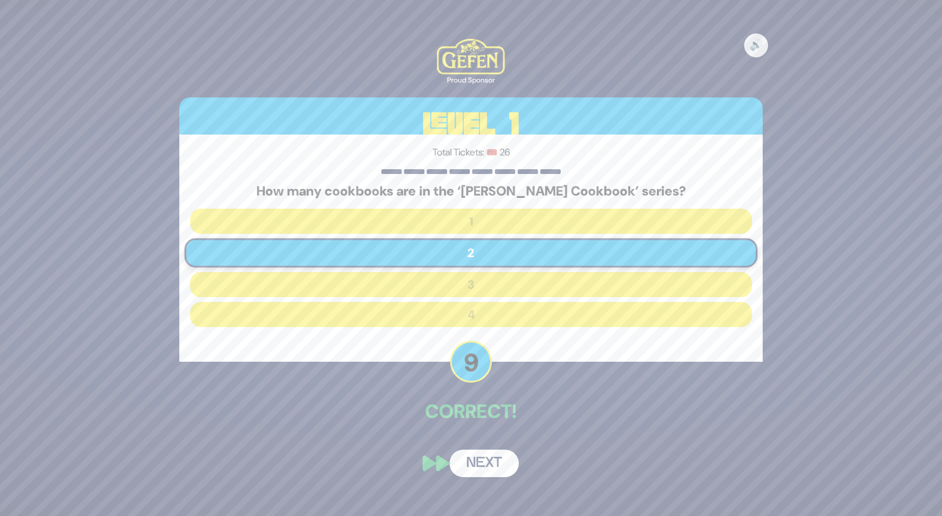
click at [504, 464] on button "Next" at bounding box center [483, 462] width 69 height 27
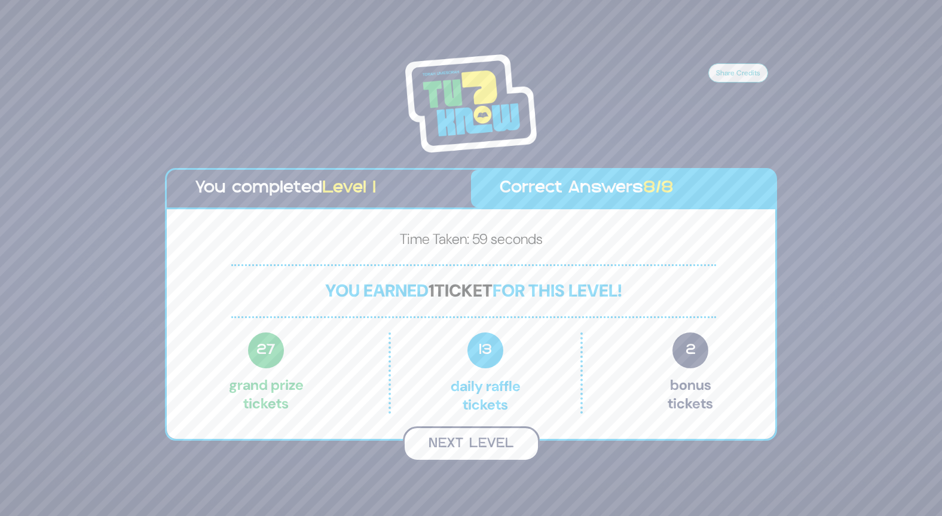
click at [483, 444] on button "Next Level" at bounding box center [471, 443] width 137 height 35
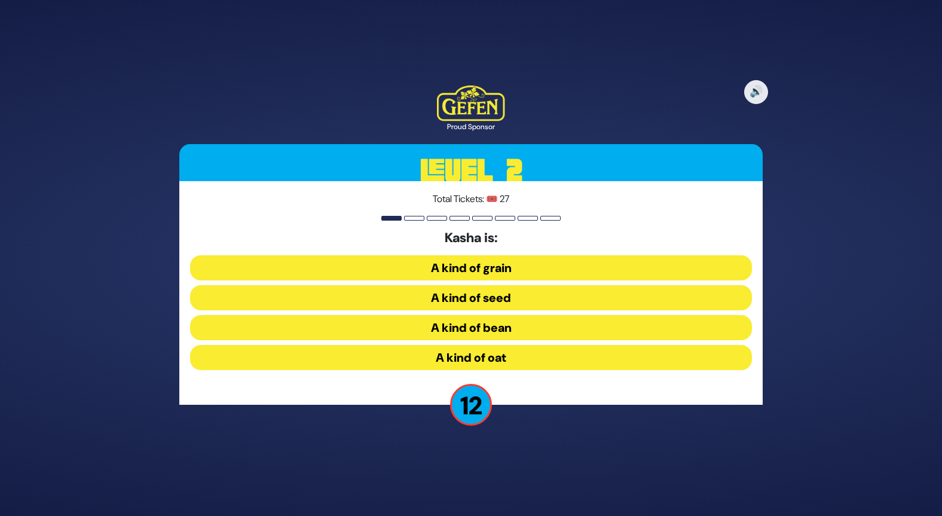
click at [527, 285] on button "A kind of grain" at bounding box center [471, 297] width 562 height 25
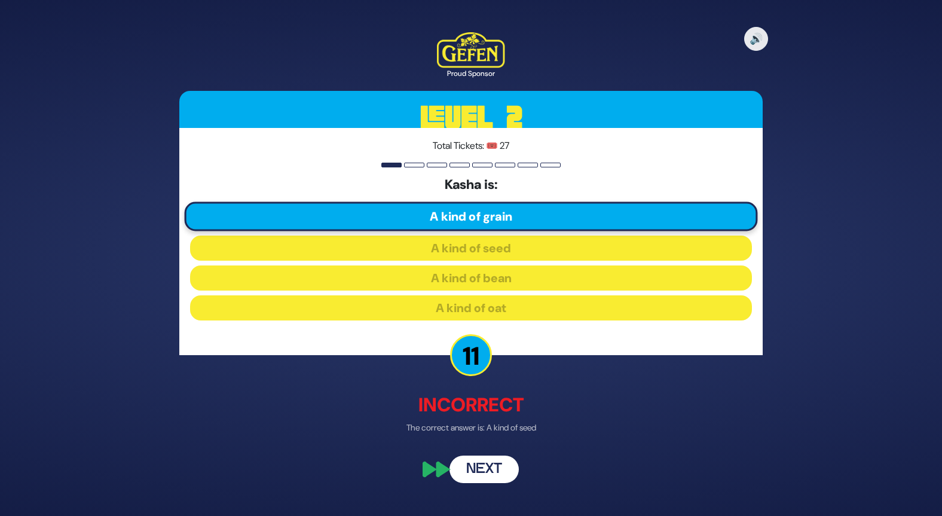
click at [491, 473] on button "Next" at bounding box center [483, 469] width 69 height 27
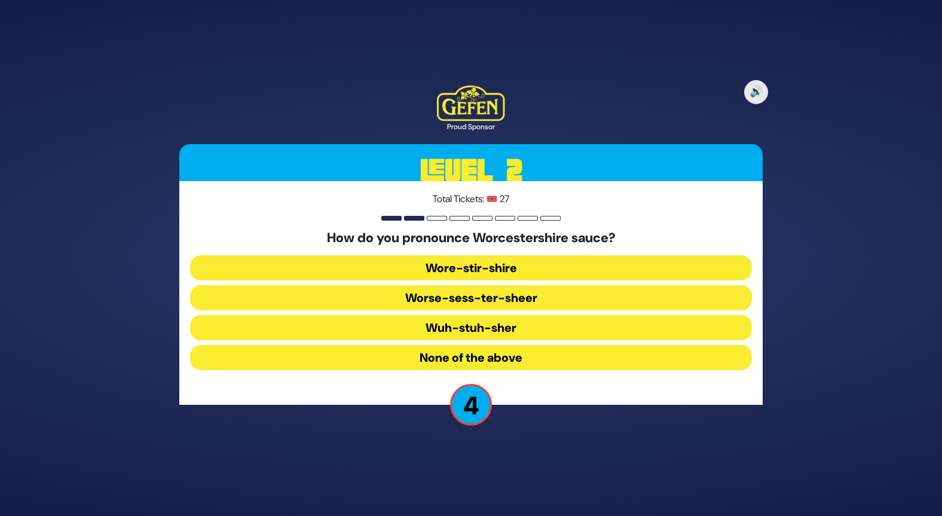
click at [531, 285] on button "Wore-stir-shire" at bounding box center [471, 297] width 562 height 25
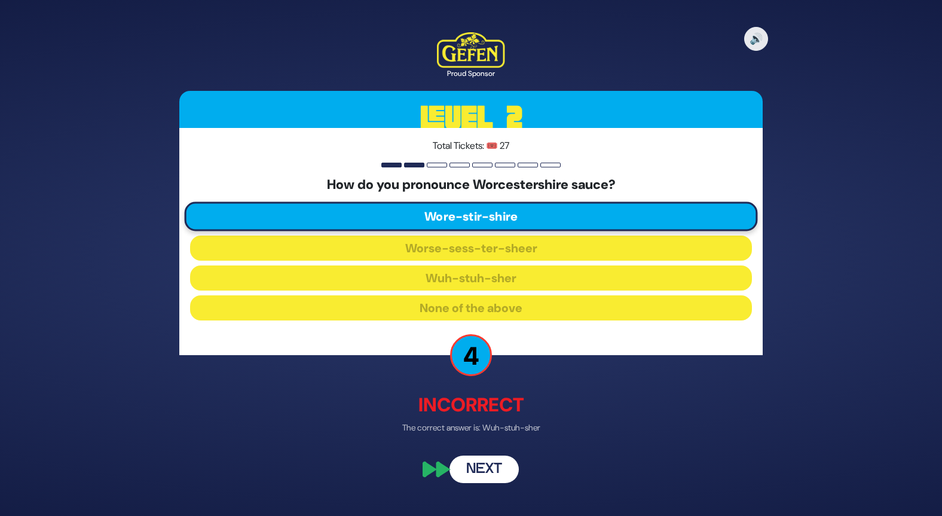
click at [500, 469] on button "Next" at bounding box center [483, 469] width 69 height 27
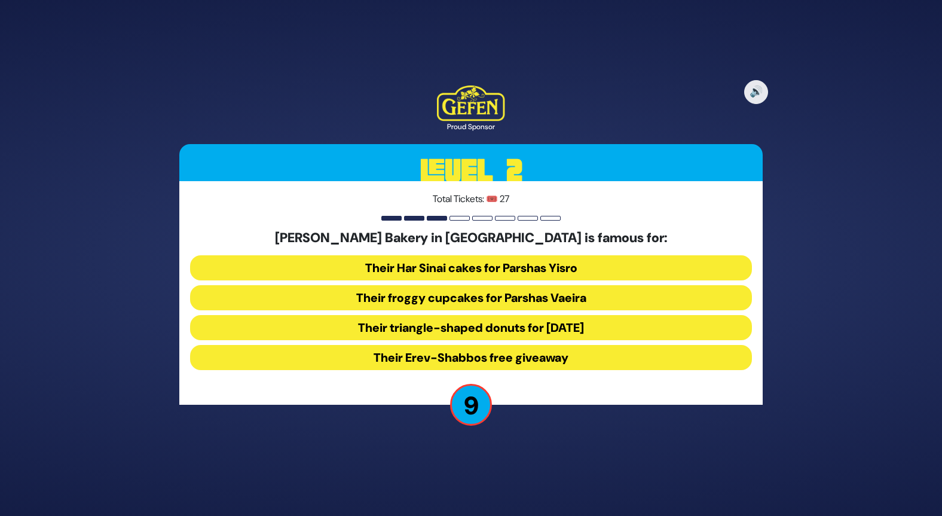
click at [508, 315] on button "Their froggy cupcakes for Parshas Vaeira" at bounding box center [471, 327] width 562 height 25
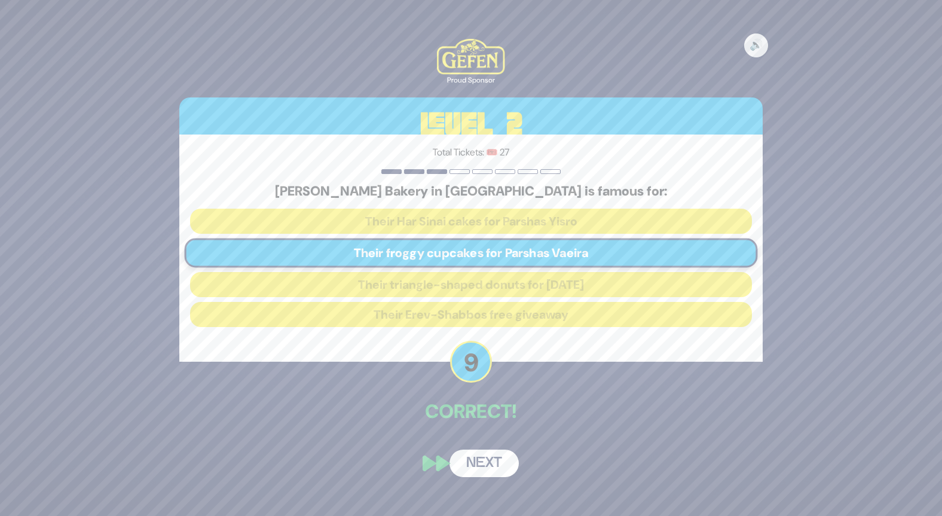
click at [483, 465] on button "Next" at bounding box center [483, 462] width 69 height 27
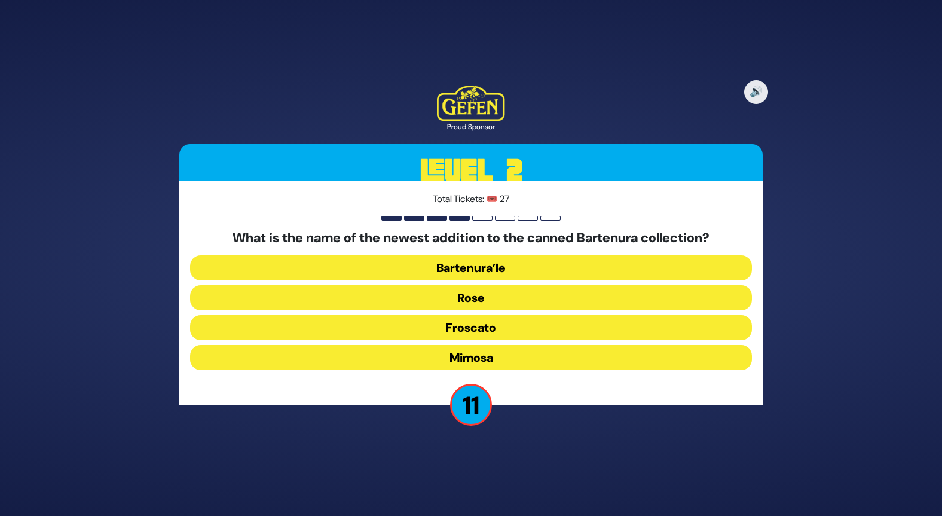
click at [511, 285] on button "Bartenura’le" at bounding box center [471, 297] width 562 height 25
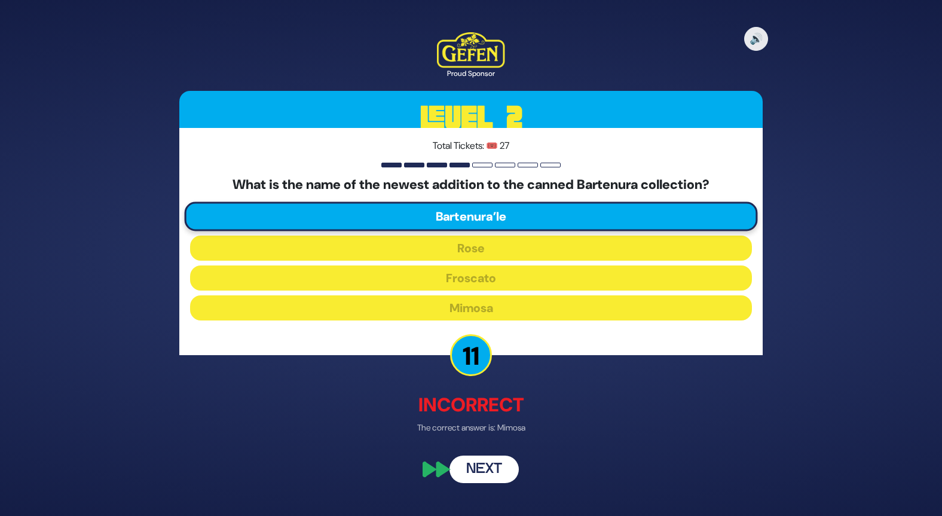
click at [499, 473] on button "Next" at bounding box center [483, 469] width 69 height 27
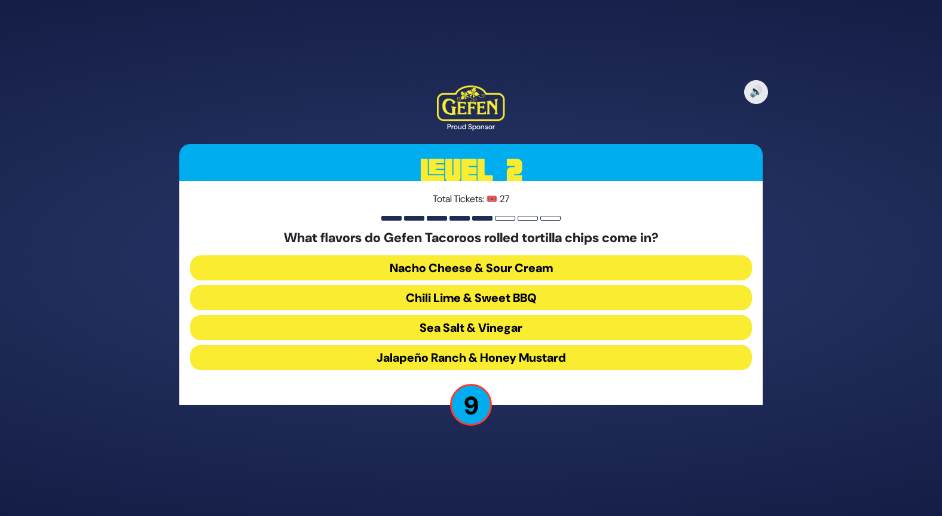
click at [475, 315] on button "Chili Lime & Sweet BBQ" at bounding box center [471, 327] width 562 height 25
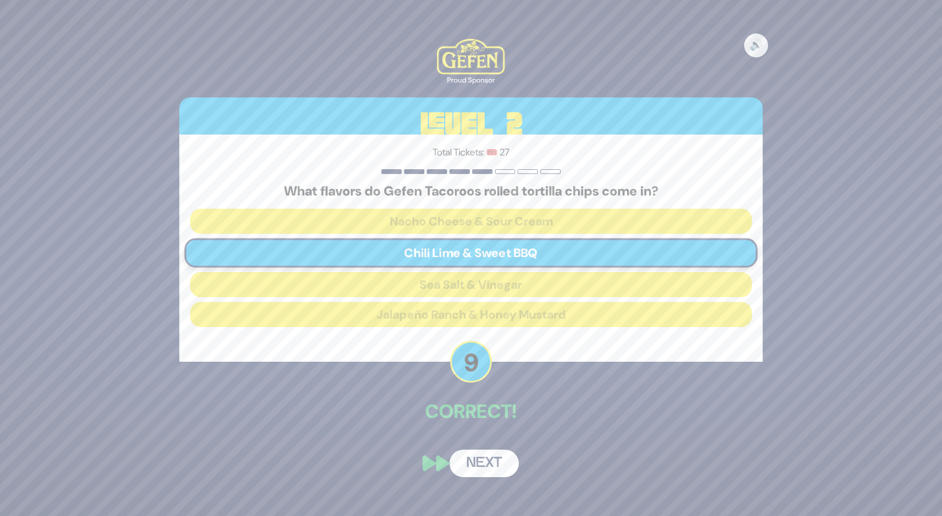
click at [480, 459] on button "Next" at bounding box center [483, 462] width 69 height 27
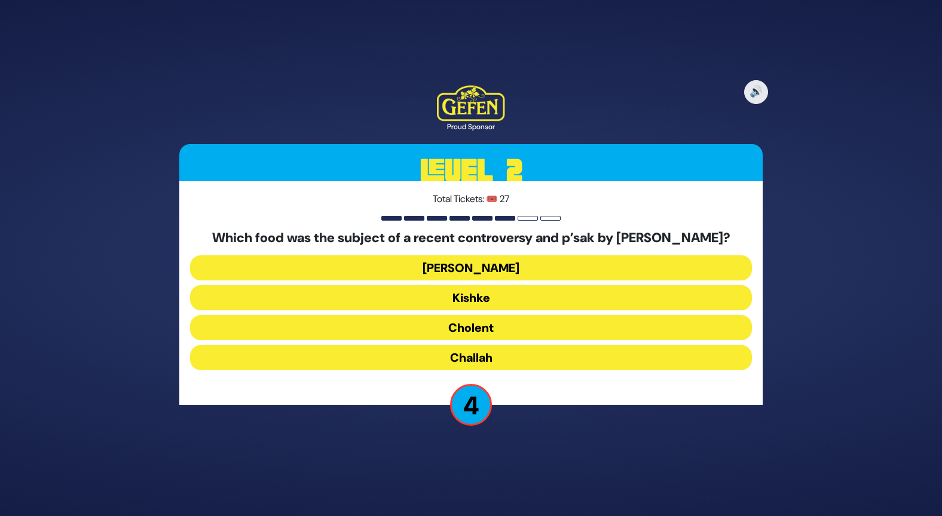
click at [501, 366] on button "Challah" at bounding box center [471, 357] width 562 height 25
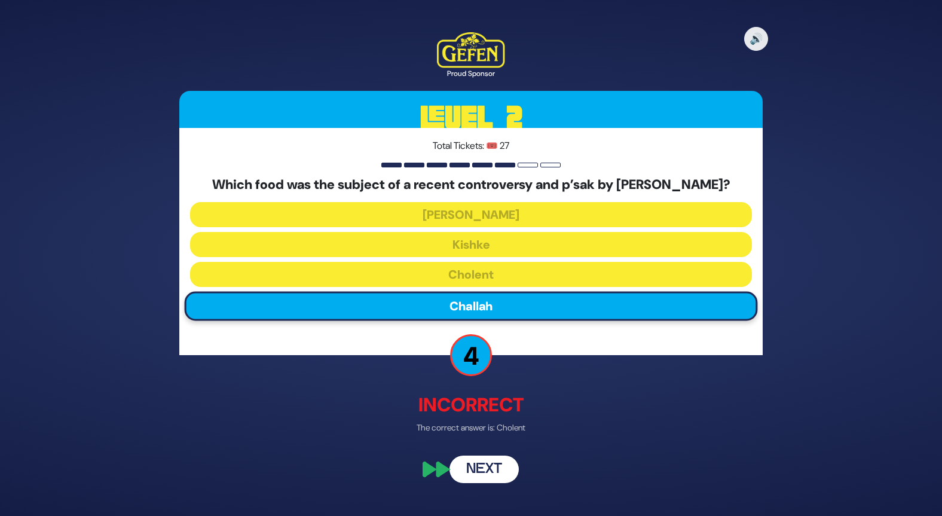
click at [484, 473] on button "Next" at bounding box center [483, 469] width 69 height 27
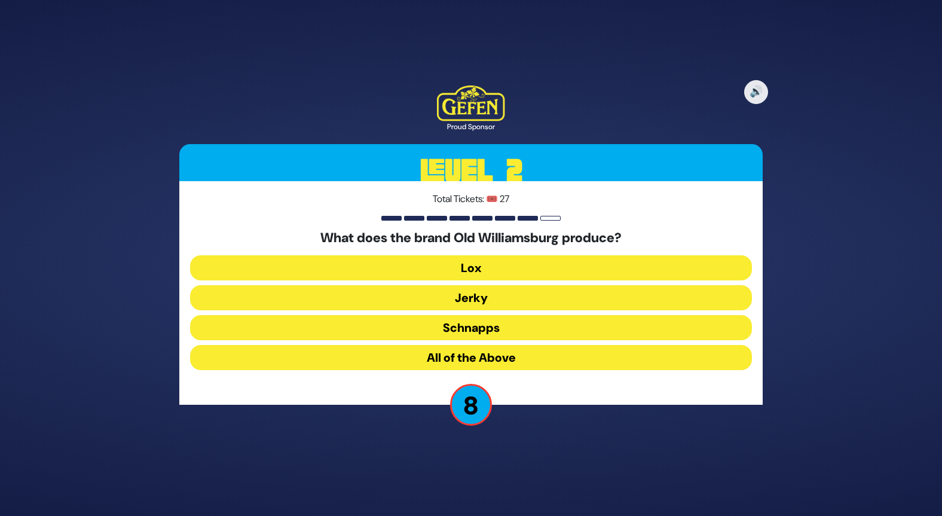
click at [479, 315] on button "Jerky" at bounding box center [471, 327] width 562 height 25
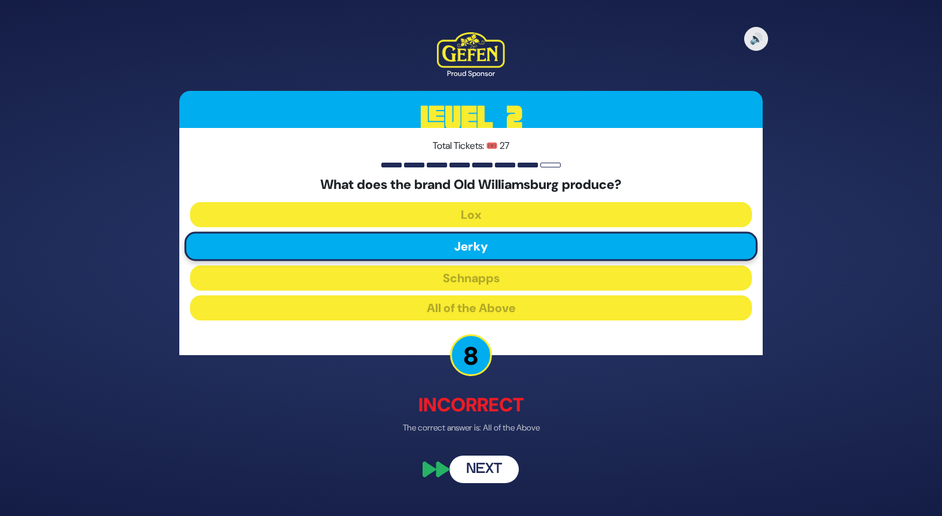
click at [501, 468] on button "Next" at bounding box center [483, 469] width 69 height 27
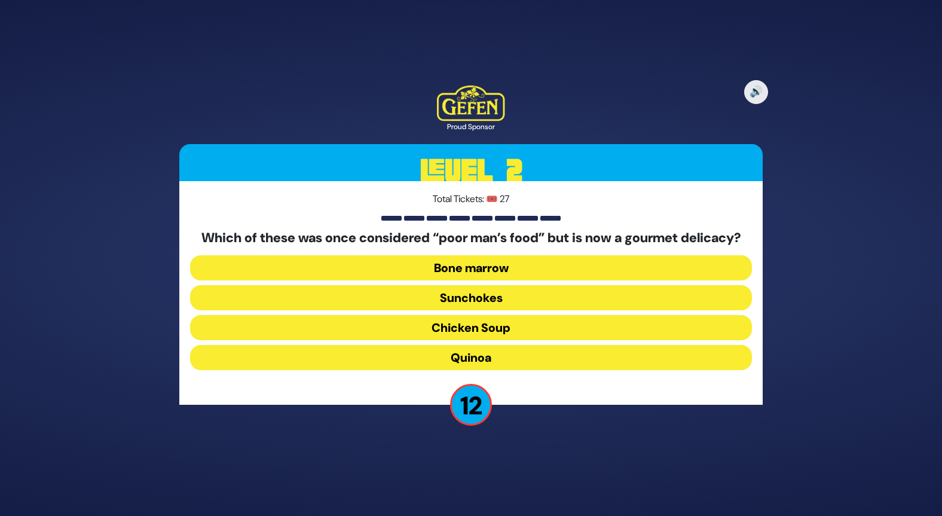
click at [472, 285] on button "Bone marrow" at bounding box center [471, 297] width 562 height 25
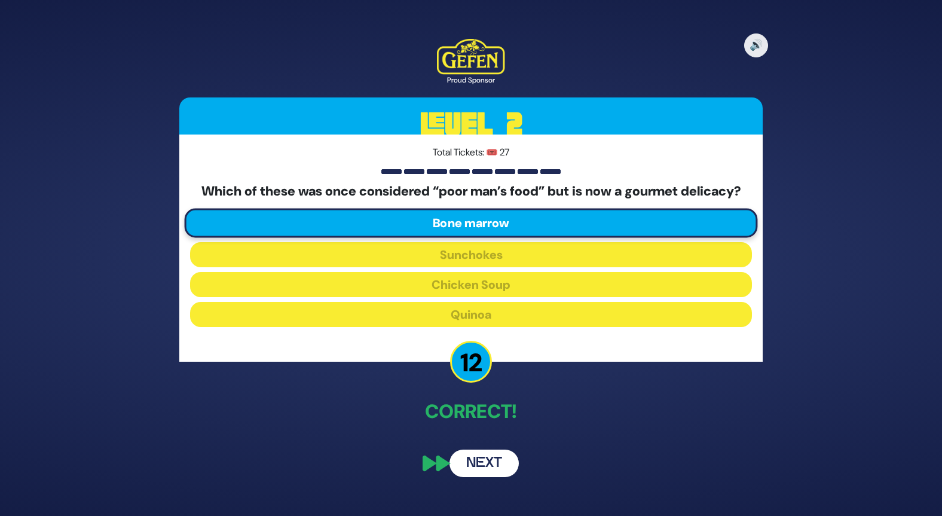
click at [485, 477] on button "Next" at bounding box center [483, 462] width 69 height 27
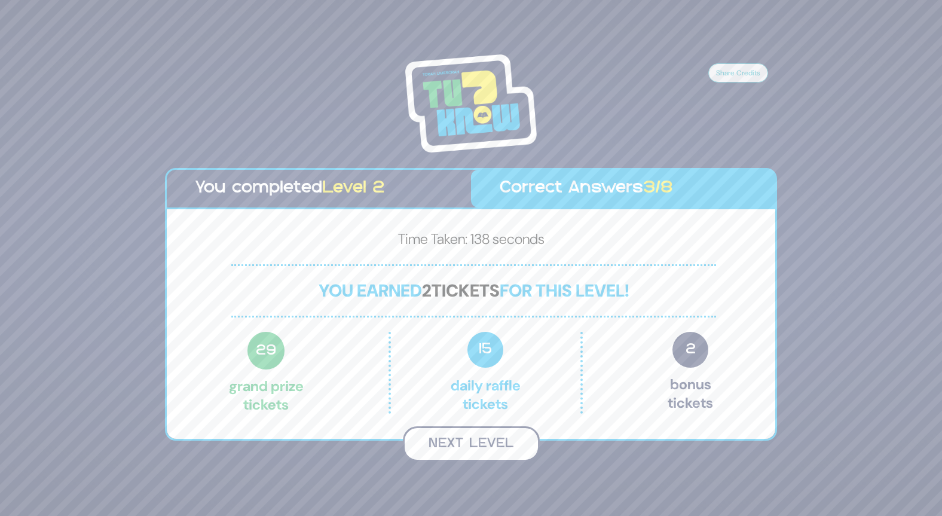
click at [495, 450] on button "Next Level" at bounding box center [471, 443] width 137 height 35
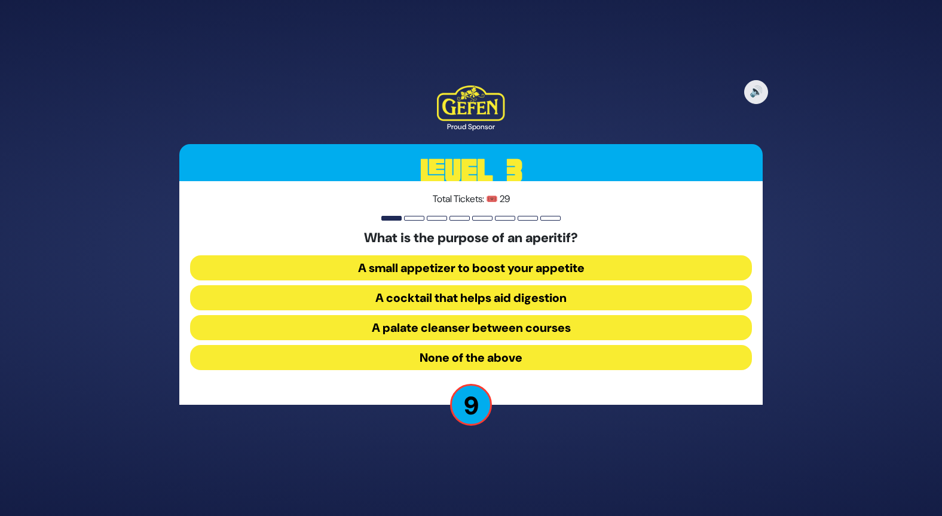
click at [537, 285] on button "A small appetizer to boost your appetite" at bounding box center [471, 297] width 562 height 25
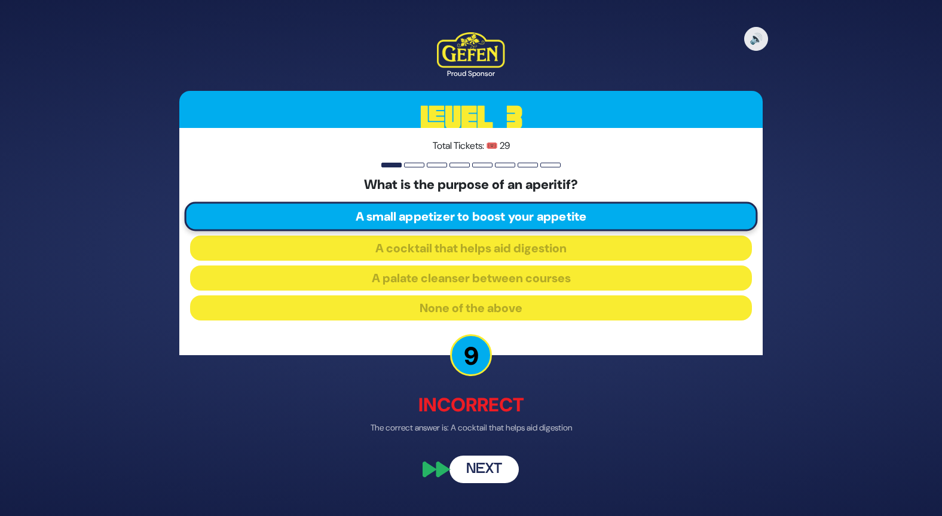
click at [498, 477] on button "Next" at bounding box center [483, 469] width 69 height 27
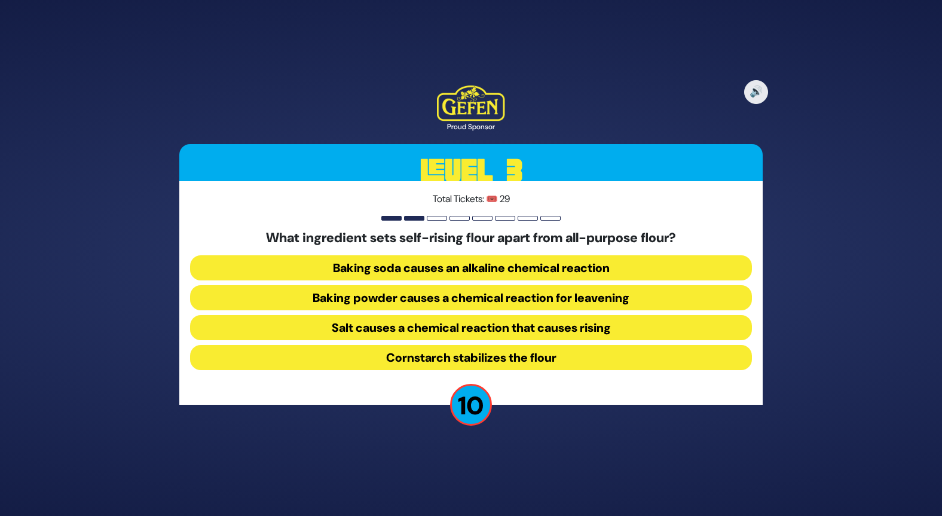
click at [499, 285] on button "Baking soda causes an alkaline chemical reaction" at bounding box center [471, 297] width 562 height 25
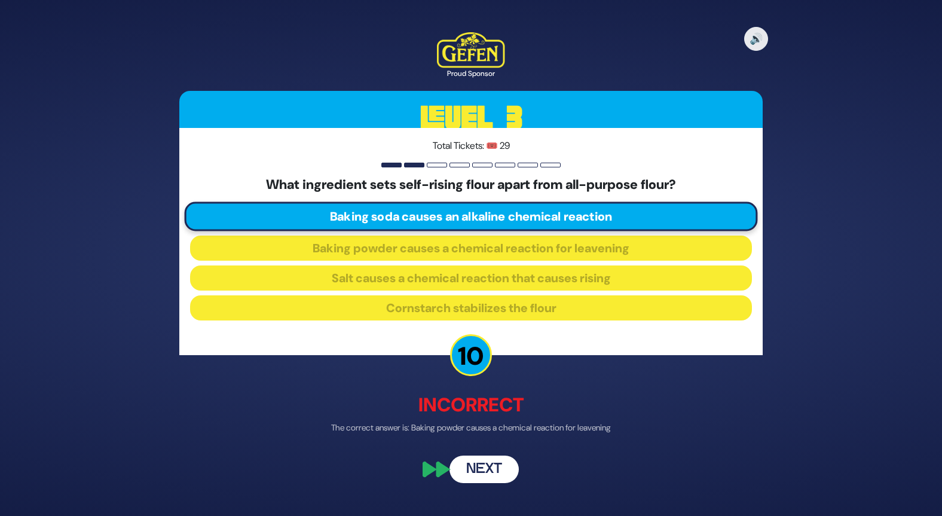
click at [490, 464] on button "Next" at bounding box center [483, 469] width 69 height 27
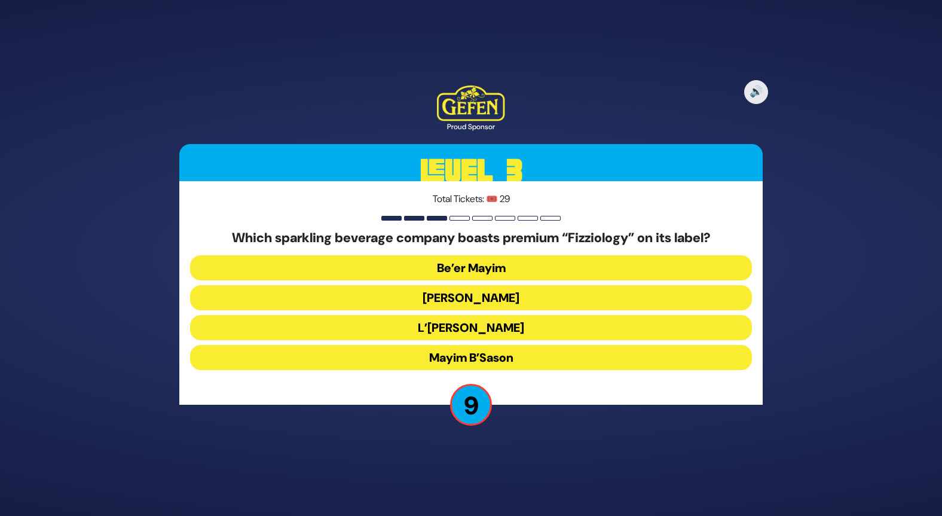
click at [509, 345] on button "L’[PERSON_NAME]" at bounding box center [471, 357] width 562 height 25
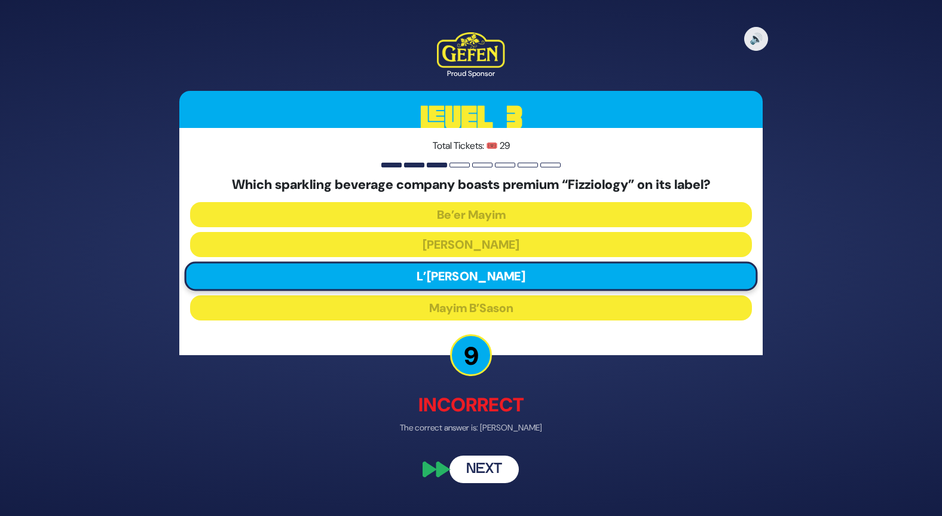
click at [498, 466] on button "Next" at bounding box center [483, 469] width 69 height 27
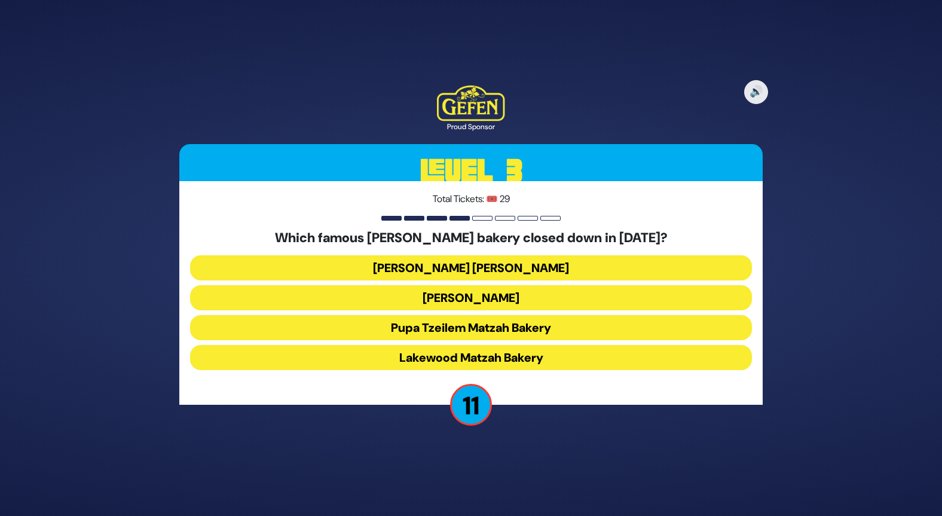
click at [486, 285] on button "[PERSON_NAME] [PERSON_NAME]" at bounding box center [471, 297] width 562 height 25
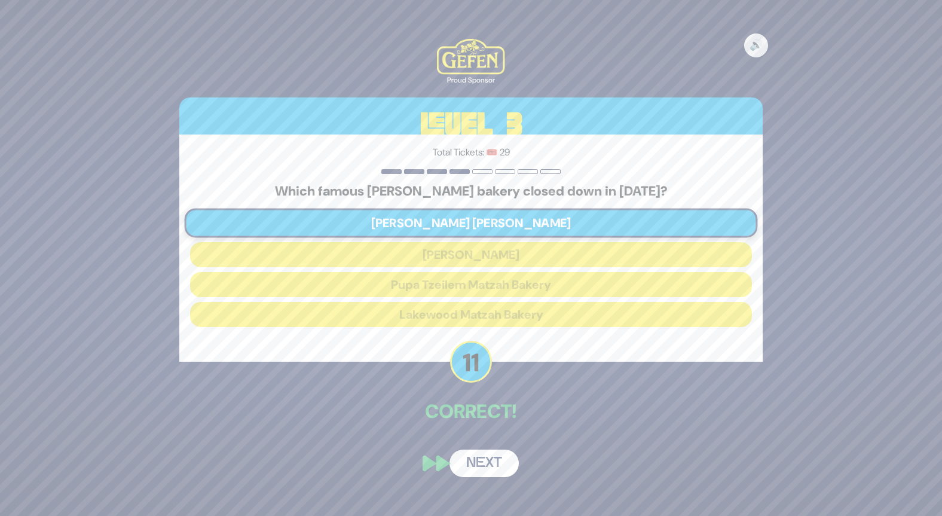
click at [485, 470] on button "Next" at bounding box center [483, 462] width 69 height 27
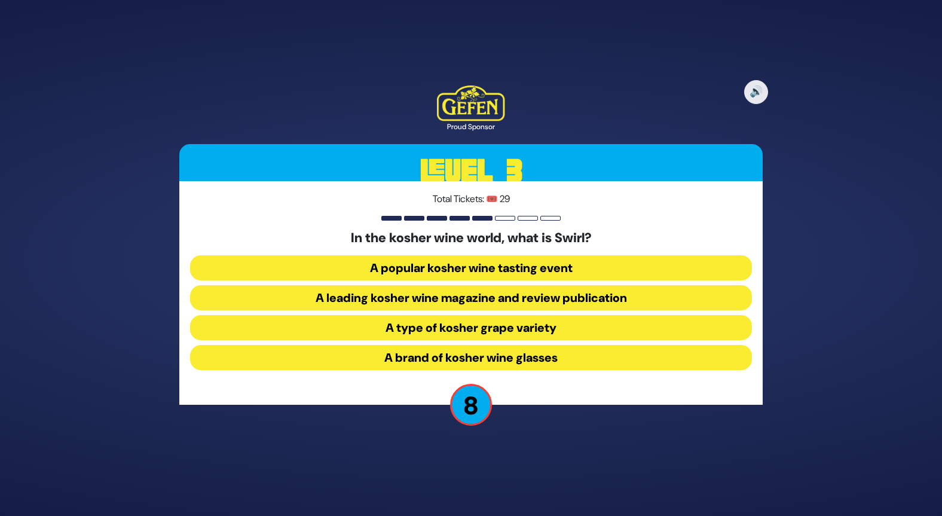
click at [531, 285] on button "A popular kosher wine tasting event" at bounding box center [471, 297] width 562 height 25
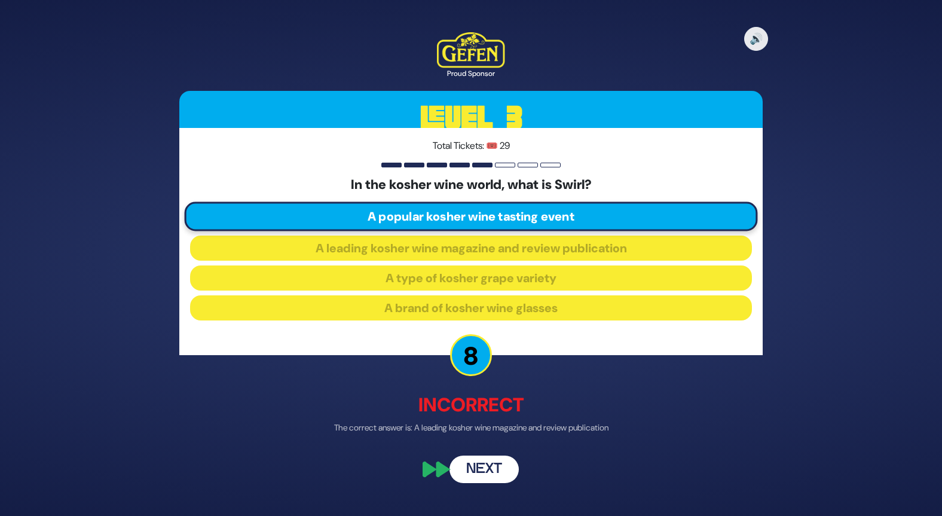
click at [495, 470] on button "Next" at bounding box center [483, 469] width 69 height 27
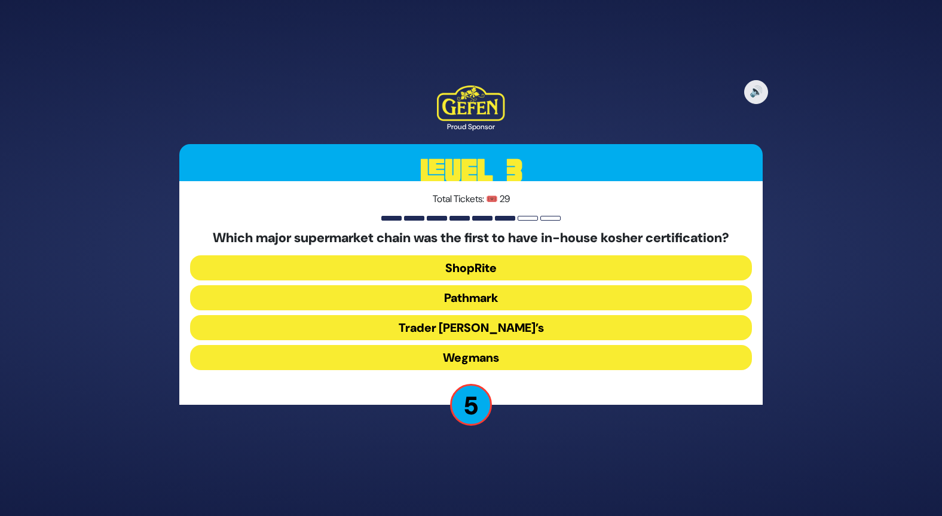
click at [497, 285] on button "ShopRite" at bounding box center [471, 297] width 562 height 25
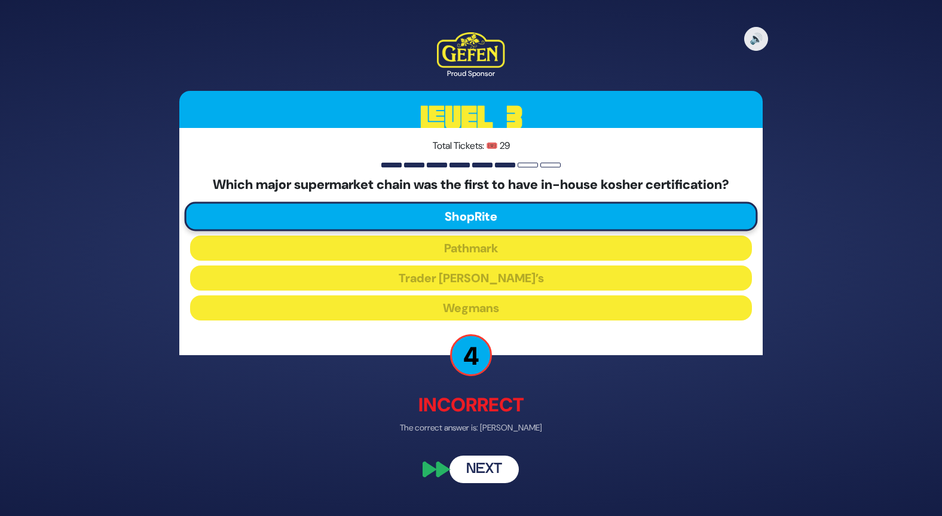
click at [493, 471] on button "Next" at bounding box center [483, 469] width 69 height 27
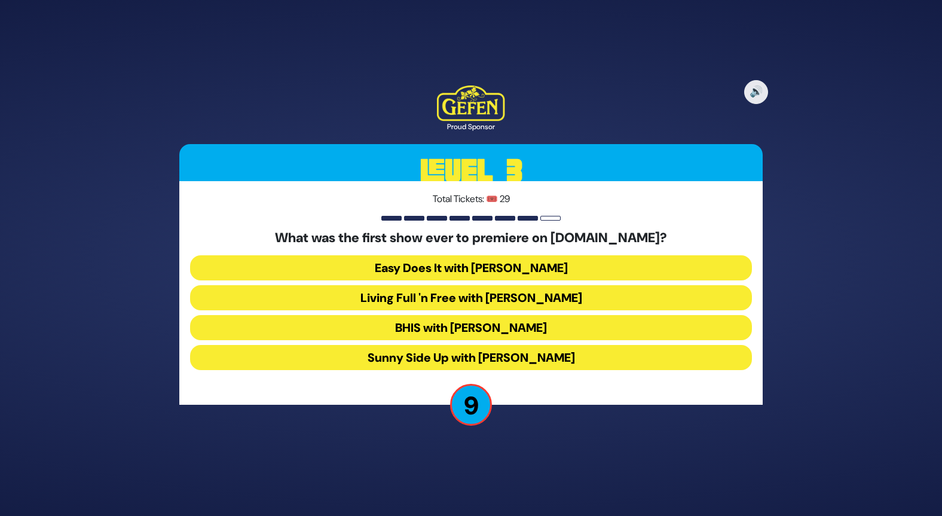
click at [463, 285] on button "Easy Does It with [PERSON_NAME]" at bounding box center [471, 297] width 562 height 25
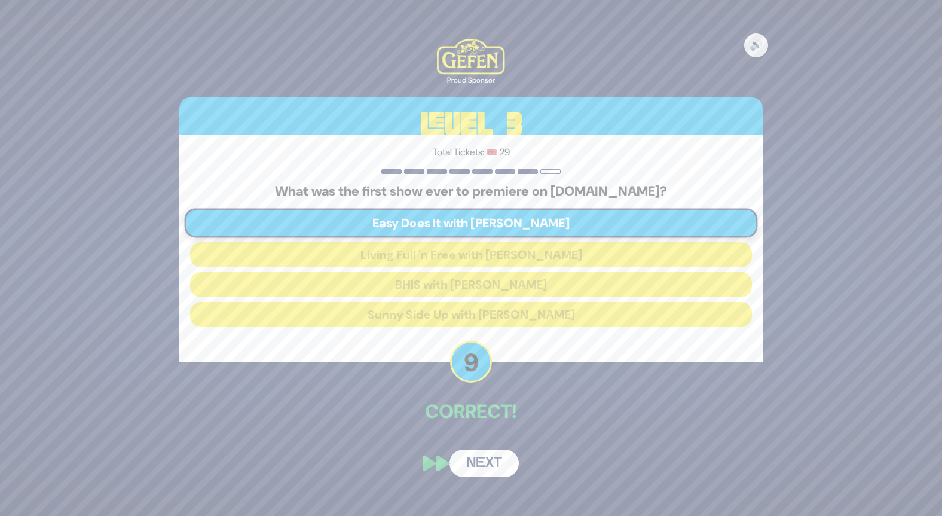
click at [493, 470] on button "Next" at bounding box center [483, 462] width 69 height 27
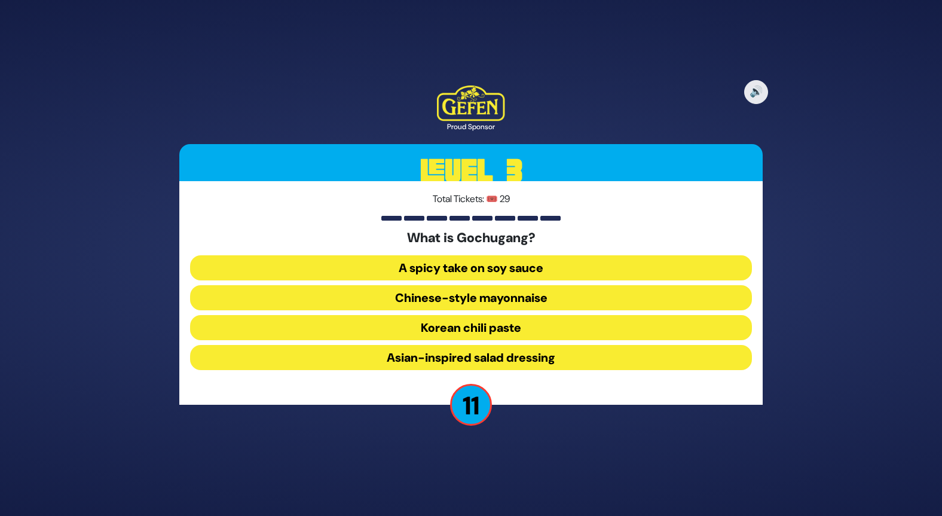
click at [524, 345] on button "Korean chili paste" at bounding box center [471, 357] width 562 height 25
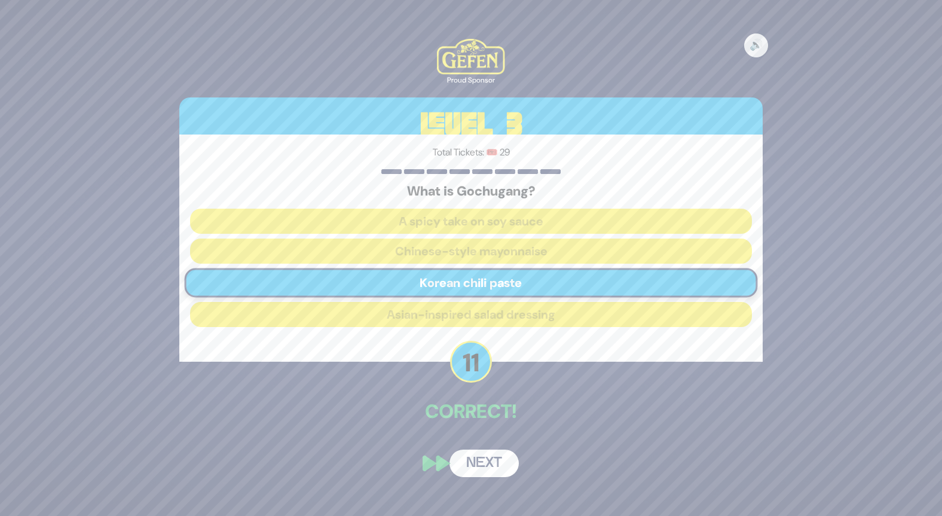
click at [495, 470] on button "Next" at bounding box center [483, 462] width 69 height 27
